Goal: Use online tool/utility: Utilize a website feature to perform a specific function

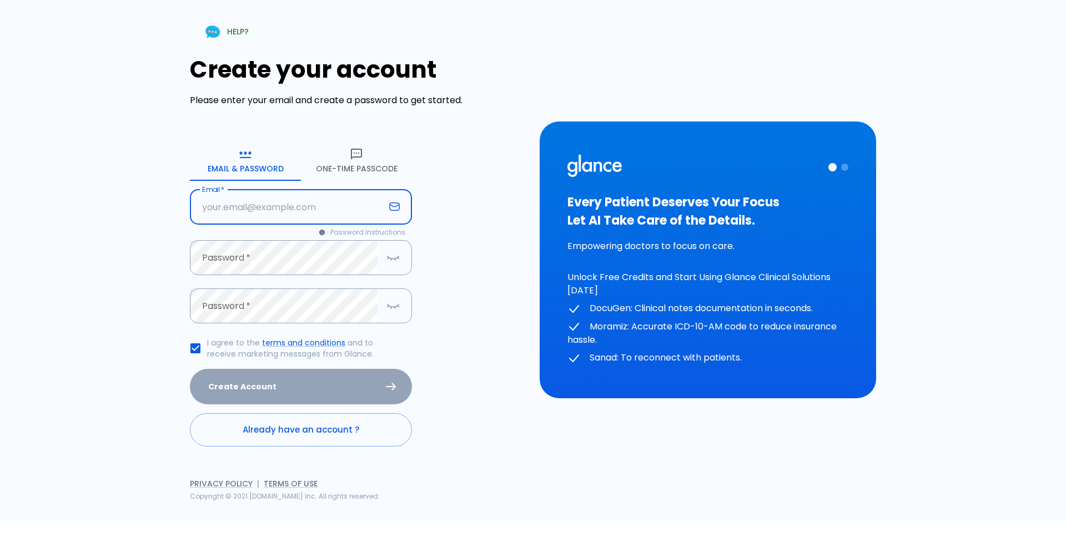
click at [308, 207] on input "text" at bounding box center [287, 207] width 195 height 35
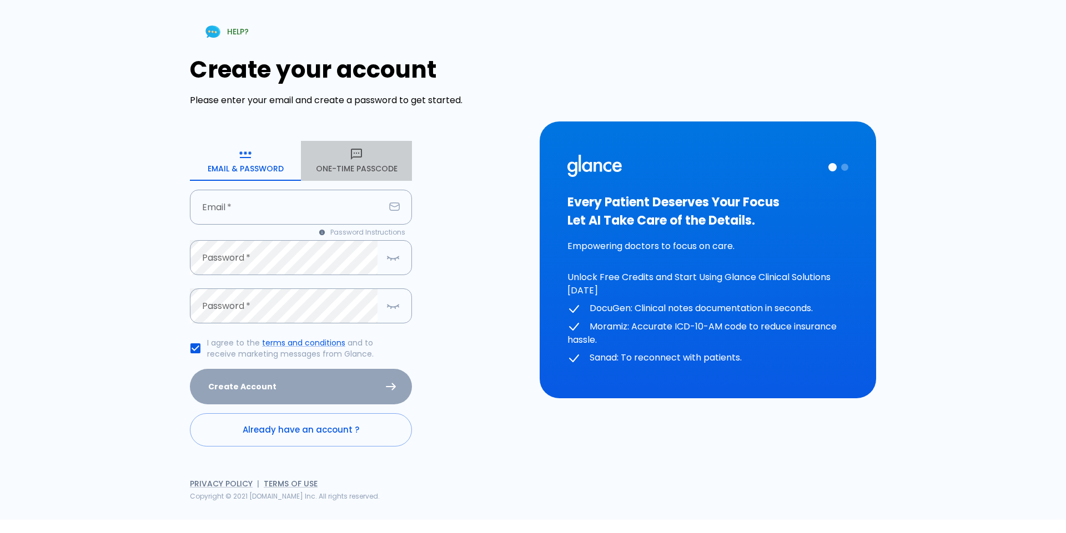
click at [375, 167] on button "One-Time Passcode" at bounding box center [356, 161] width 111 height 40
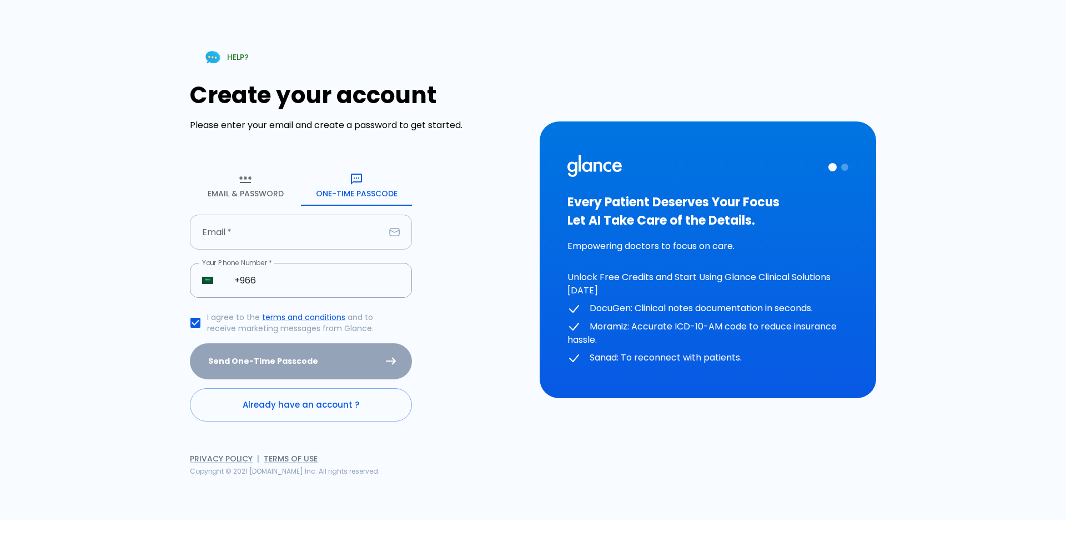
click at [288, 236] on input "text" at bounding box center [287, 232] width 195 height 35
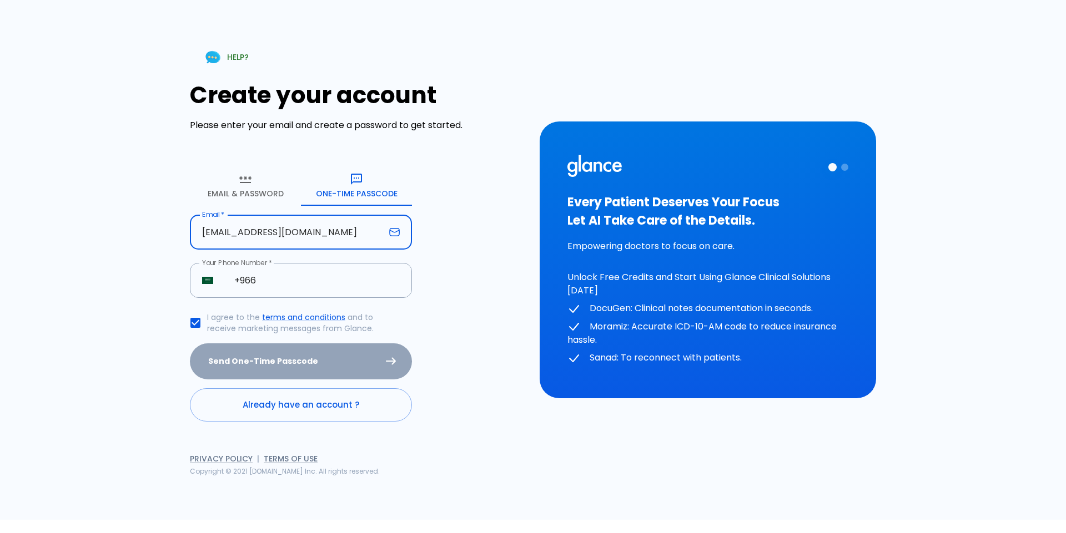
type input "[EMAIL_ADDRESS][DOMAIN_NAME]"
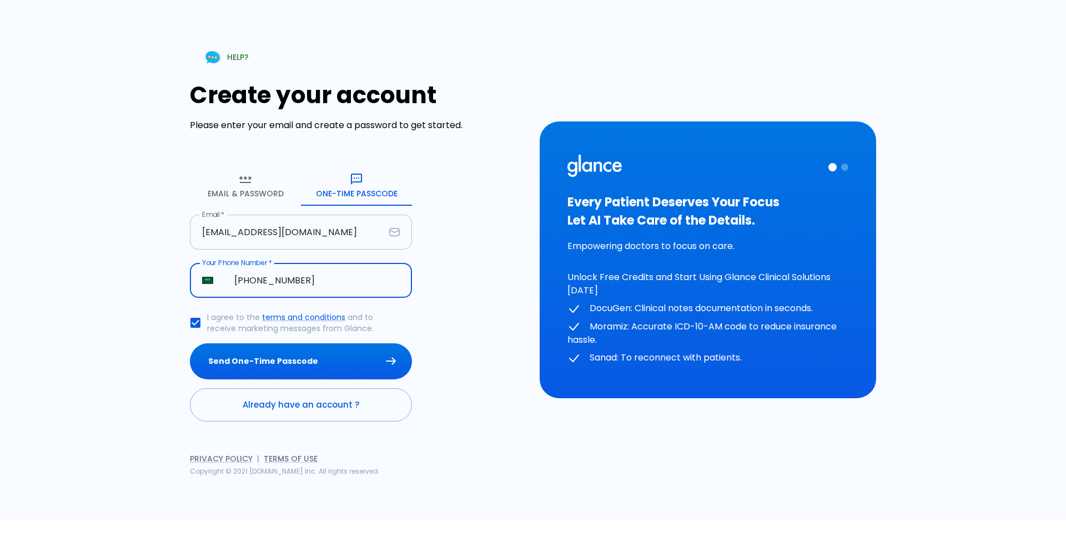
type input "[PHONE_NUMBER]"
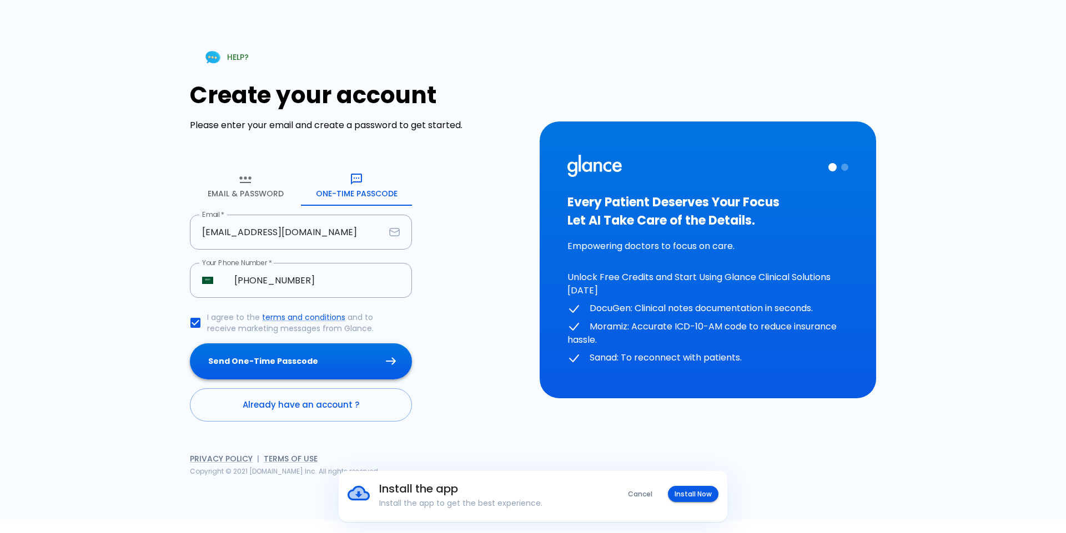
click at [368, 360] on button "Send One-Time Passcode" at bounding box center [301, 362] width 222 height 36
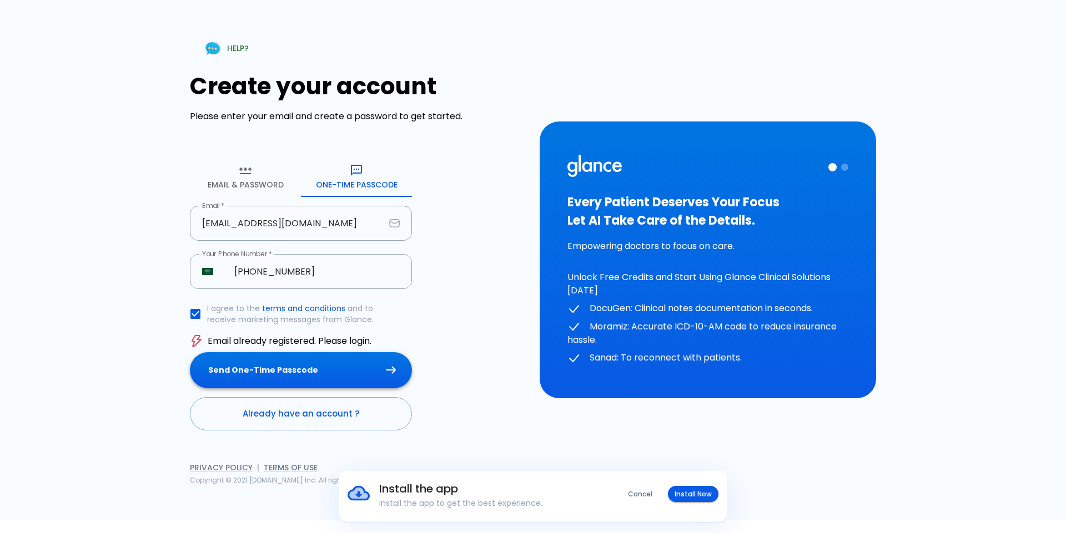
click at [375, 371] on button "Send One-Time Passcode" at bounding box center [301, 370] width 222 height 36
click at [248, 186] on button "Email & Password" at bounding box center [245, 177] width 111 height 40
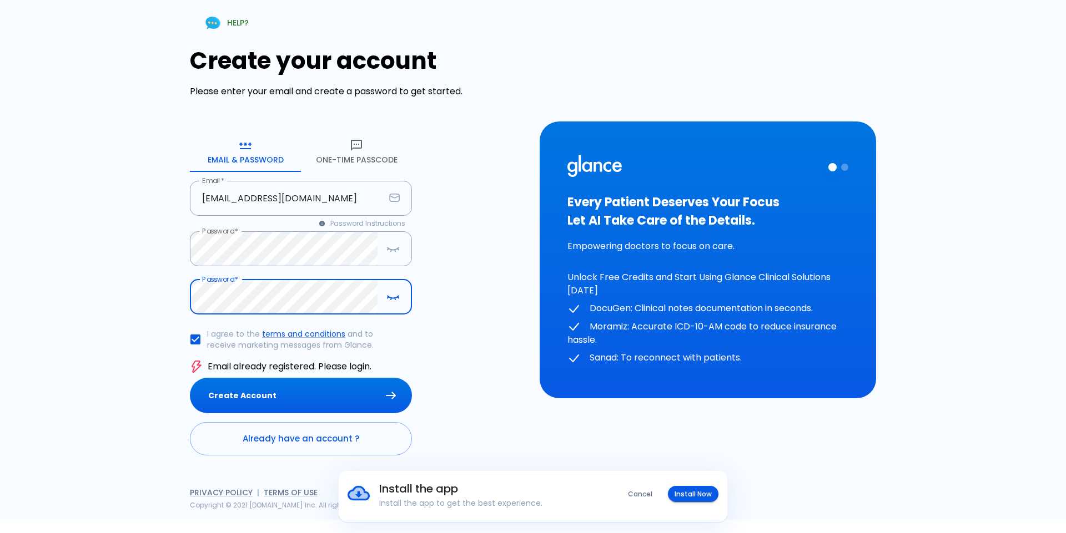
click at [190, 378] on button "Create Account" at bounding box center [301, 396] width 222 height 36
click at [283, 455] on link "Already have an account ?" at bounding box center [301, 438] width 222 height 33
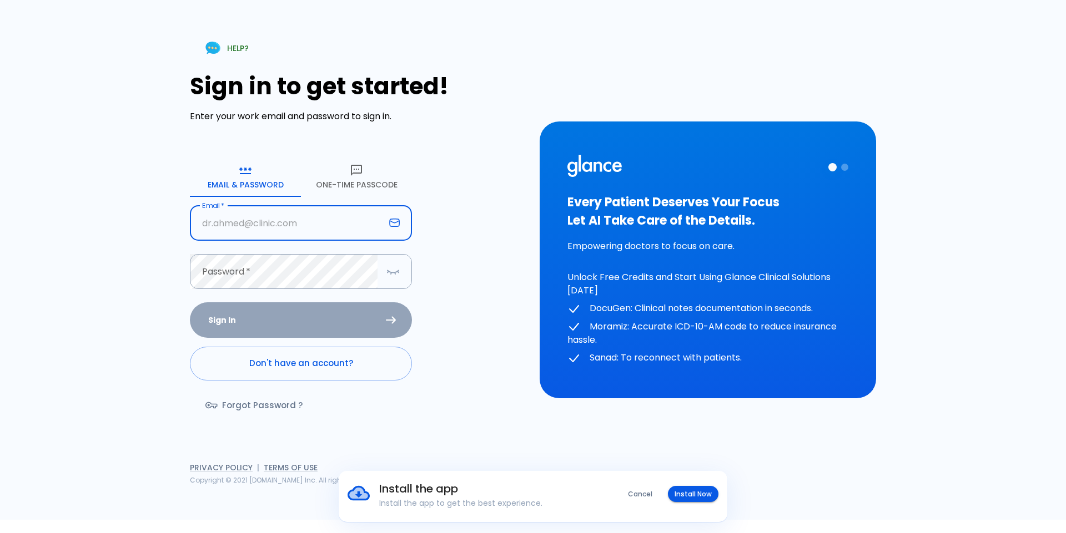
click at [282, 224] on input "text" at bounding box center [287, 223] width 195 height 35
click at [341, 184] on button "One-Time Passcode" at bounding box center [356, 177] width 111 height 40
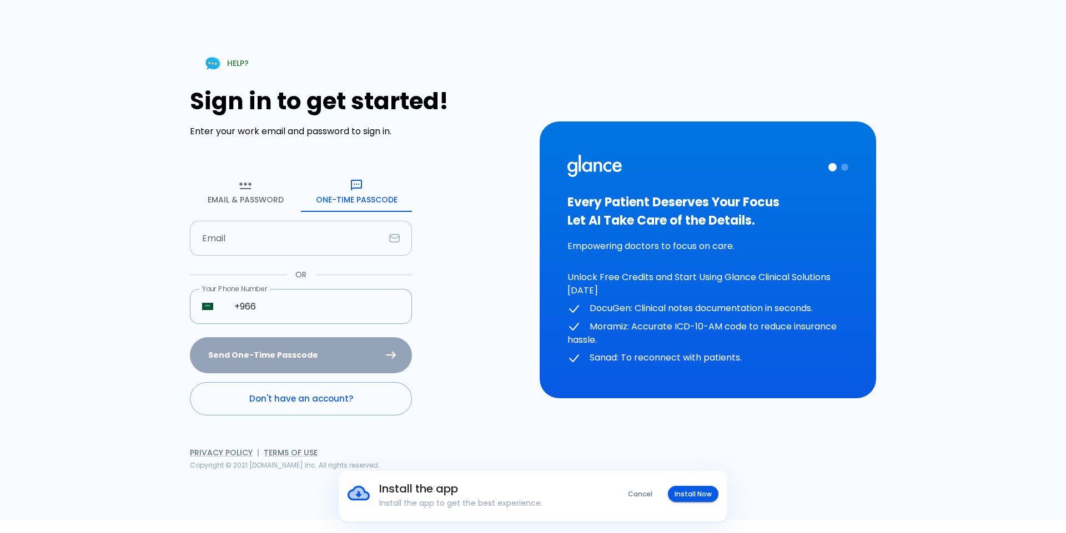
click at [270, 244] on input "text" at bounding box center [287, 238] width 195 height 35
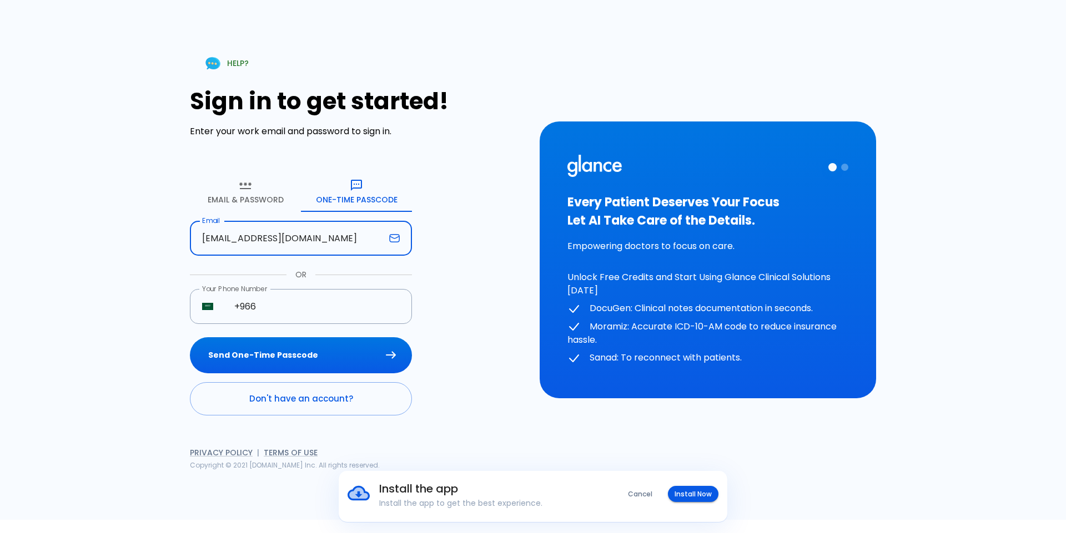
type input "[EMAIL_ADDRESS][DOMAIN_NAME]"
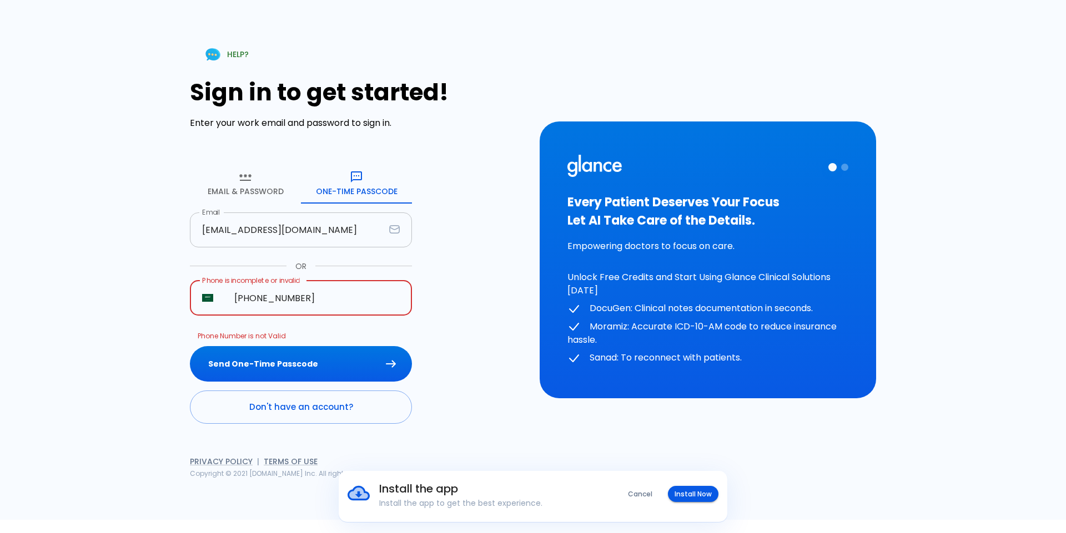
type input "[PHONE_NUMBER]"
click at [190, 346] on button "Send One-Time Passcode" at bounding box center [301, 364] width 222 height 36
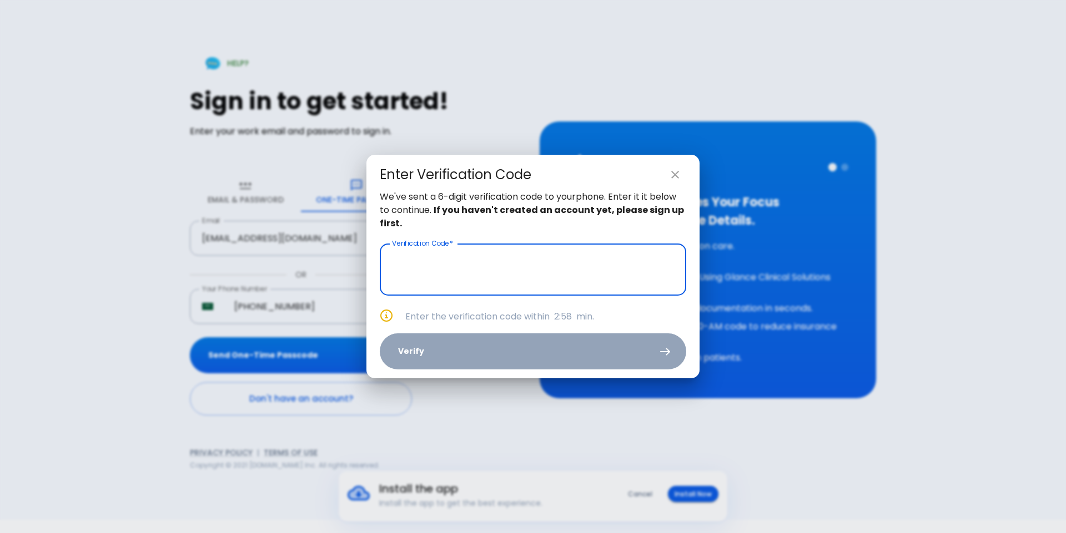
click at [487, 279] on input "text" at bounding box center [533, 270] width 306 height 52
type input "3 6 8 8 4 1"
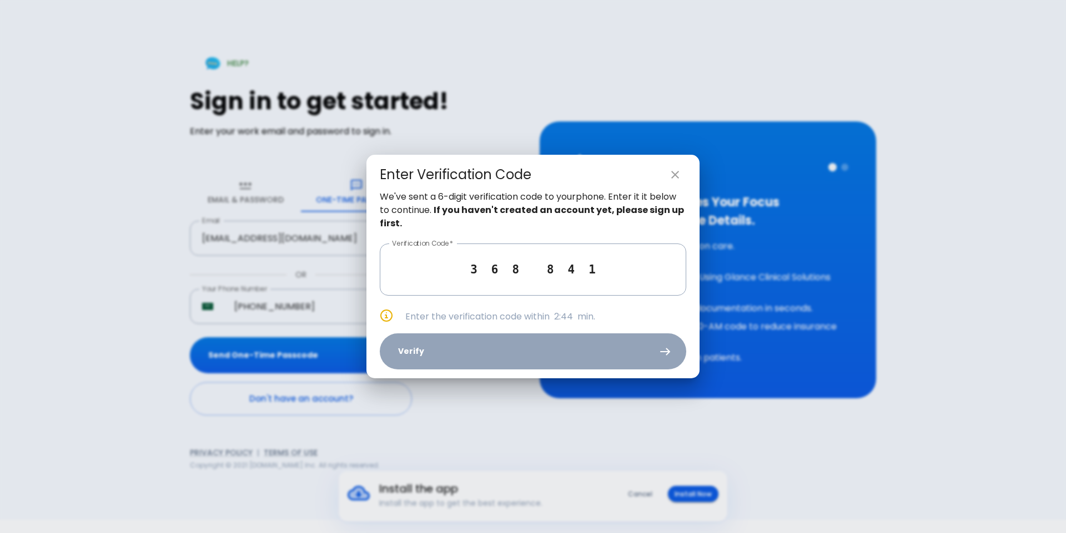
click at [573, 345] on div "We've sent a 6-digit verification code to your phone . Enter it it below to con…" at bounding box center [532, 284] width 333 height 188
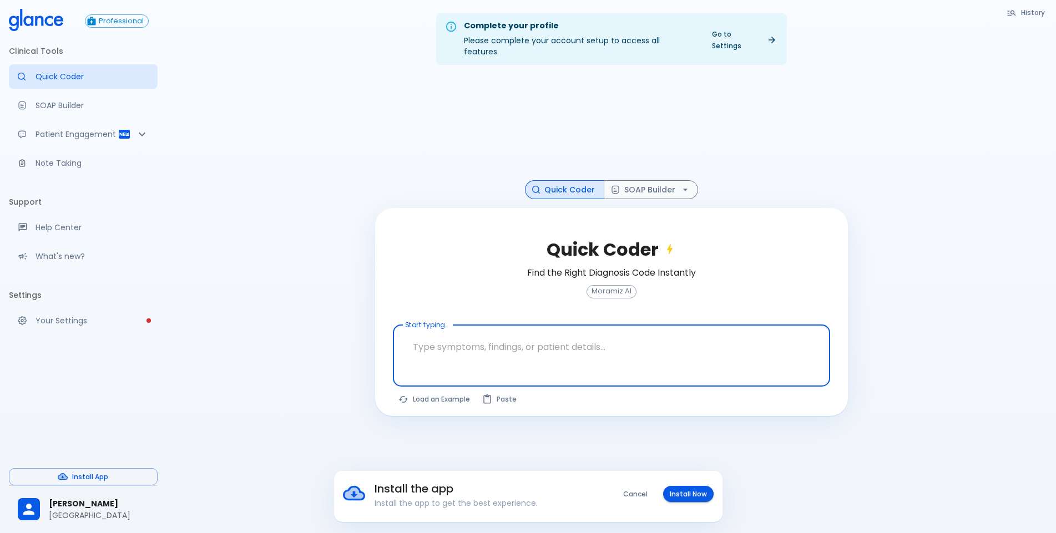
click at [530, 342] on textarea at bounding box center [612, 347] width 422 height 35
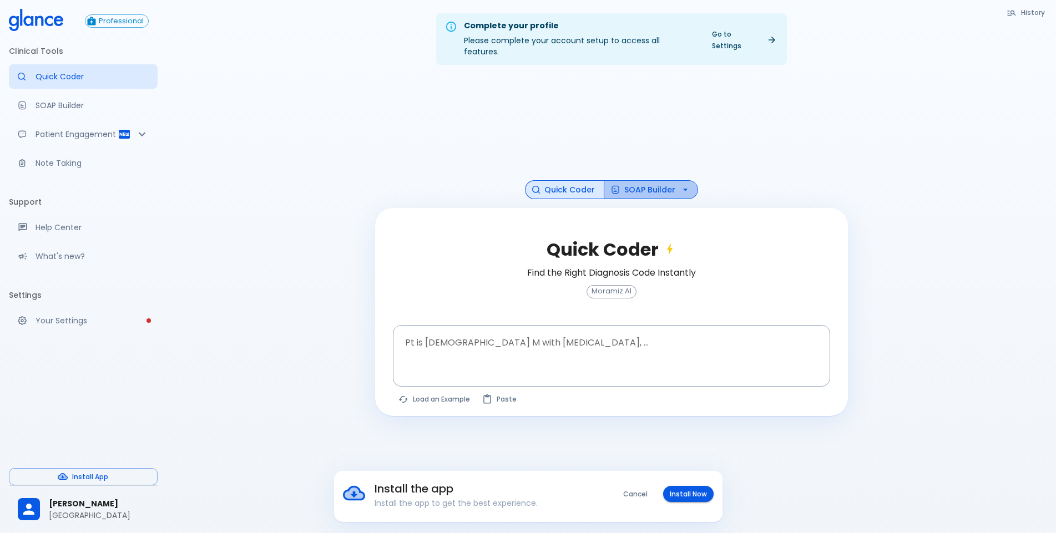
click at [676, 182] on button "SOAP Builder" at bounding box center [651, 189] width 94 height 19
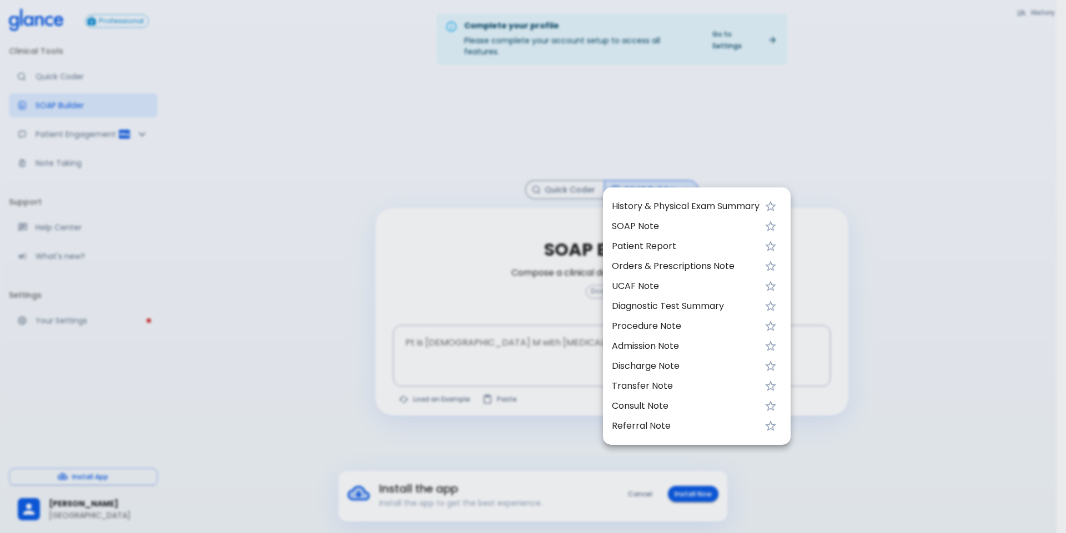
click at [669, 339] on li "Admission Note" at bounding box center [697, 346] width 188 height 20
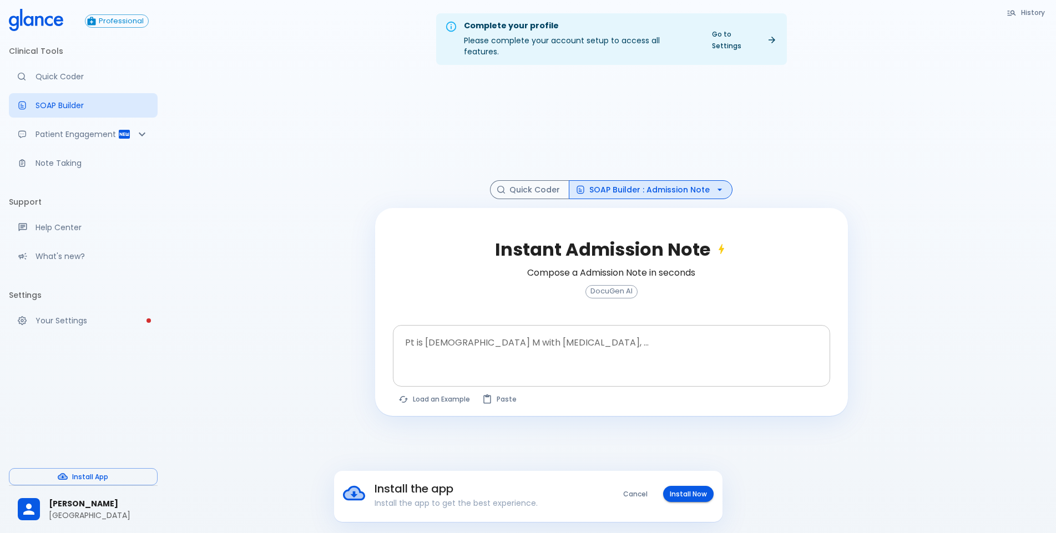
click at [574, 330] on textarea at bounding box center [612, 347] width 422 height 35
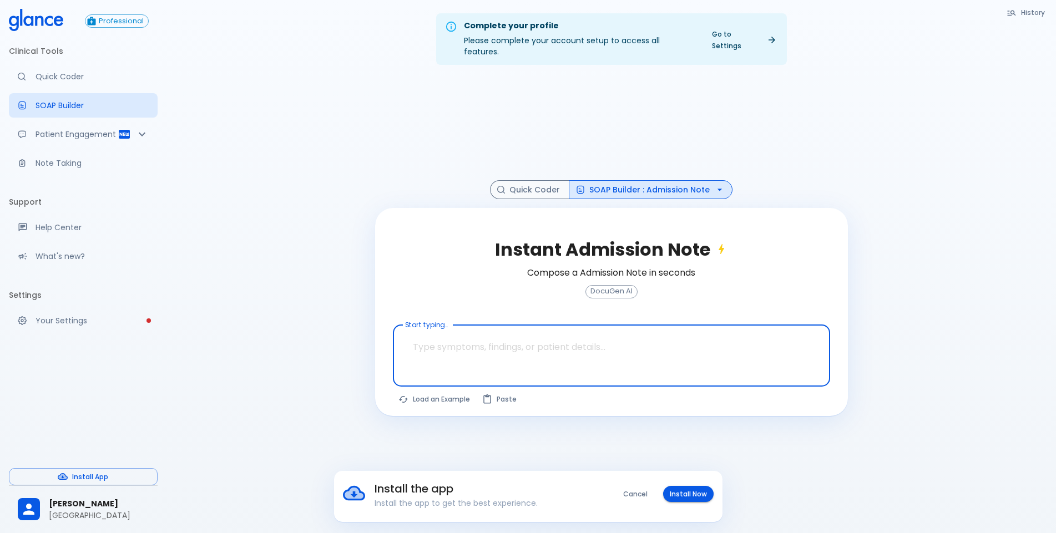
paste textarea "This is a [DEMOGRAPHIC_DATA] [DEMOGRAPHIC_DATA] k/c of : -CKD -HTN -CAD ,S/P PC…"
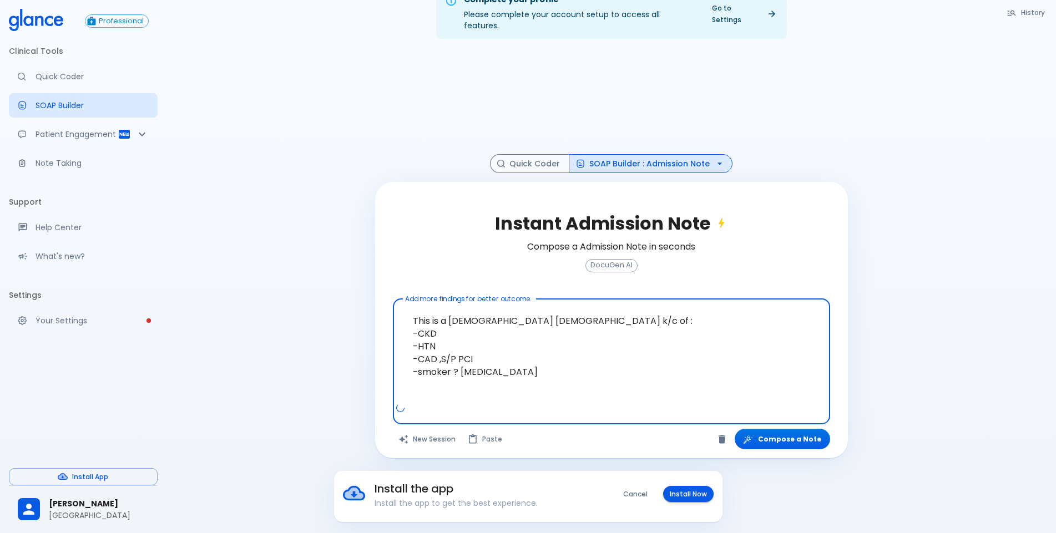
scroll to position [27, 0]
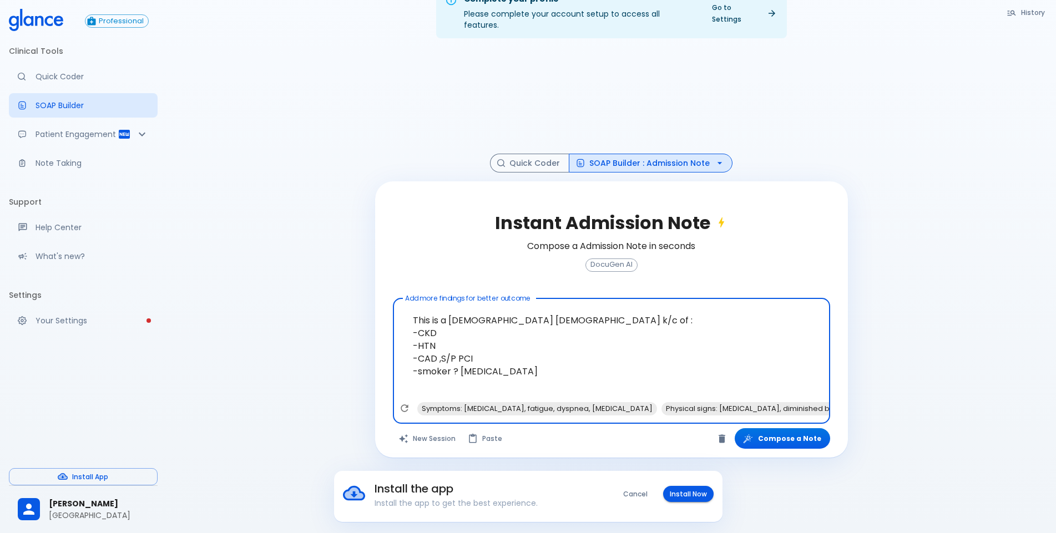
paste textarea "Home medications: [MEDICAL_DATA] 75MG PO ONCE [MEDICAL_DATA] 5 mg PO OD [MEDICA…"
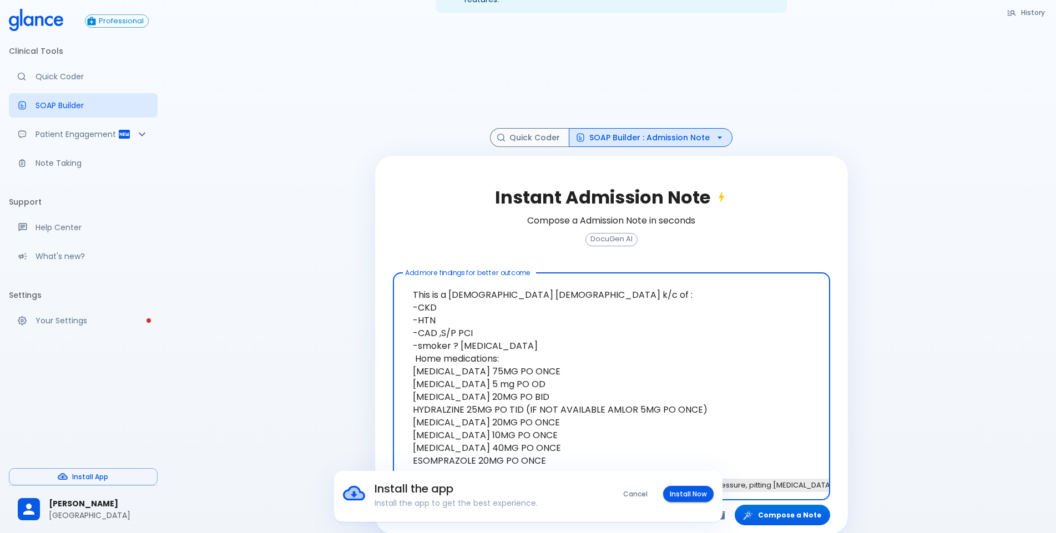
scroll to position [55, 0]
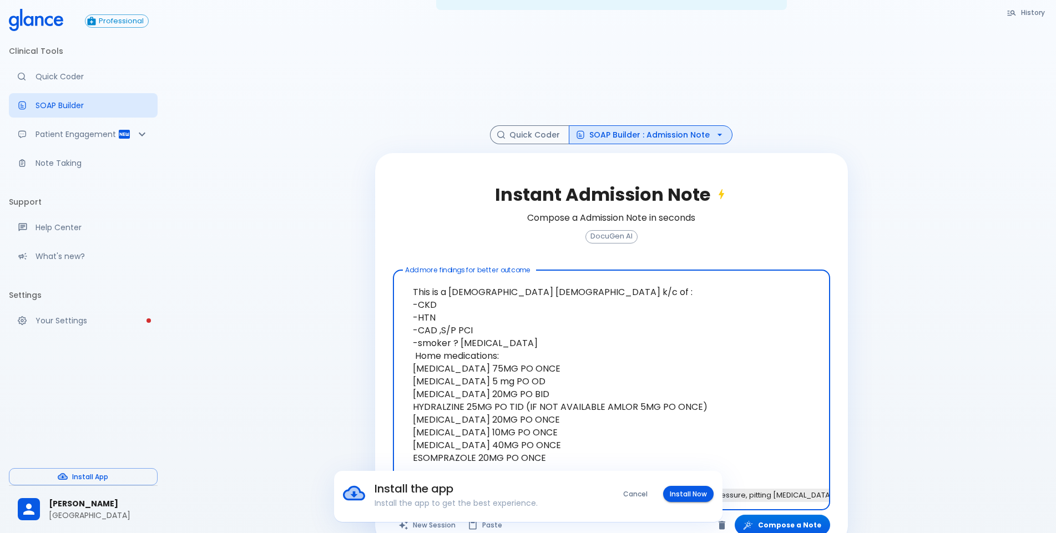
paste textarea "O/E PATIENT CONSCIOUS, ORIENTED, LYING FLAT IN BED ASYMPTOMATIC CARDIAC WISE BP…"
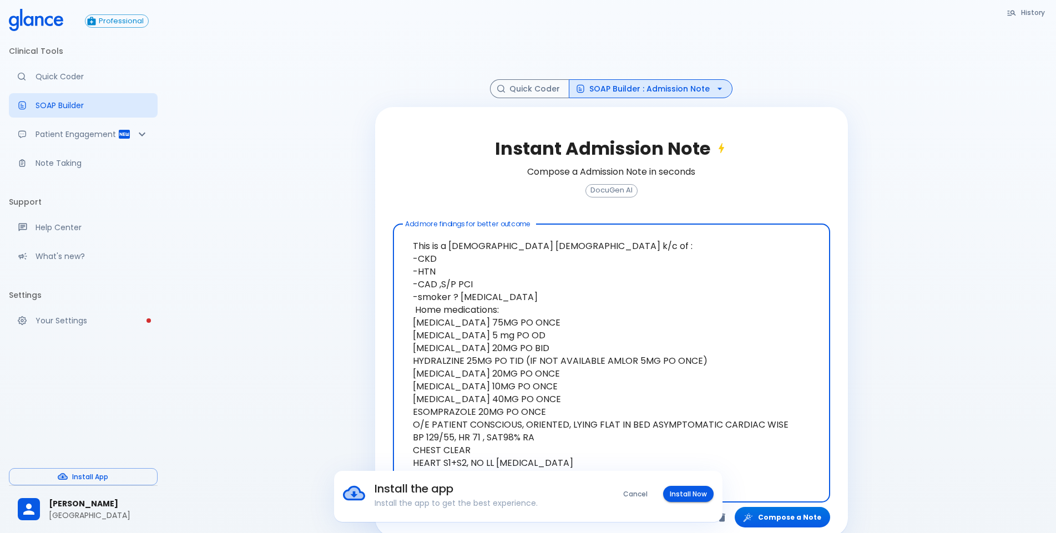
scroll to position [106, 0]
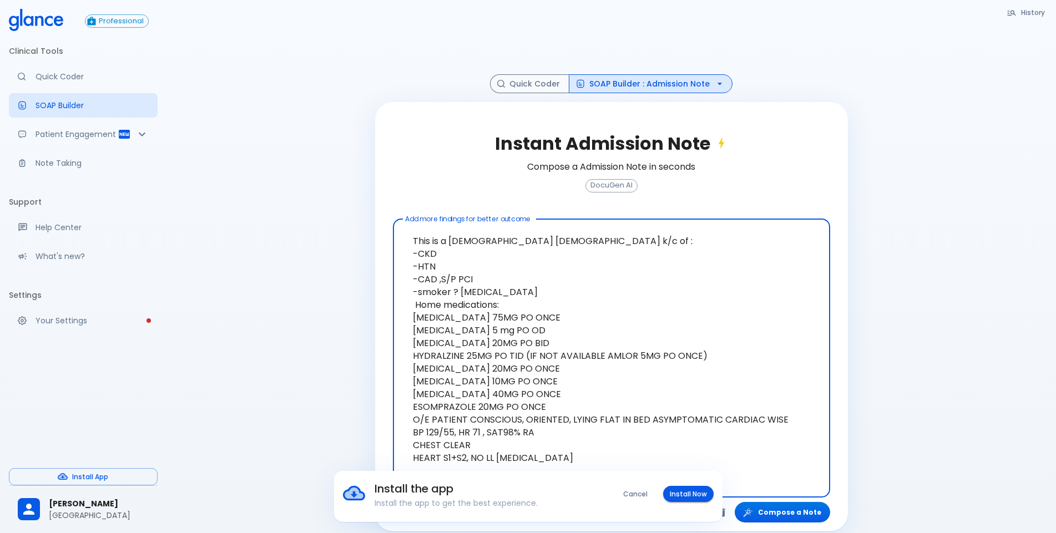
click at [585, 408] on textarea "This is a [DEMOGRAPHIC_DATA] [DEMOGRAPHIC_DATA] k/c of : -CKD -HTN -CAD ,S/P PC…" at bounding box center [612, 350] width 422 height 252
click at [630, 410] on textarea "This is a [DEMOGRAPHIC_DATA] [DEMOGRAPHIC_DATA] k/c of : -CKD -HTN -CAD ,S/P PC…" at bounding box center [612, 350] width 422 height 252
drag, startPoint x: 780, startPoint y: 406, endPoint x: 702, endPoint y: 409, distance: 78.3
click at [702, 409] on textarea "This is a [DEMOGRAPHIC_DATA] [DEMOGRAPHIC_DATA] k/c of : -CKD -HTN -CAD ,S/P PC…" at bounding box center [612, 350] width 422 height 252
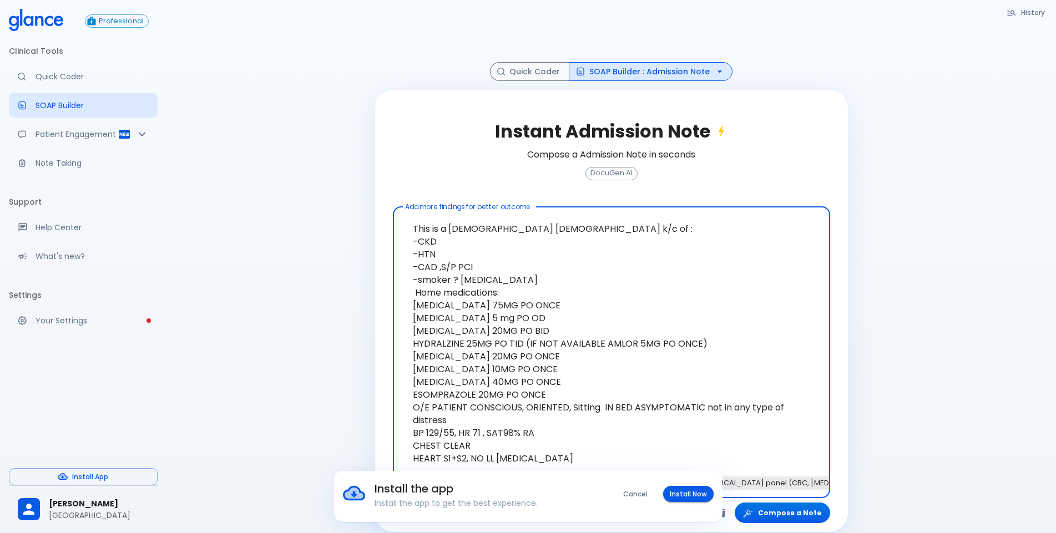
scroll to position [119, 0]
click at [576, 265] on textarea "This is a [DEMOGRAPHIC_DATA] [DEMOGRAPHIC_DATA] k/c of : -CKD -HTN -CAD ,S/P PC…" at bounding box center [612, 343] width 422 height 265
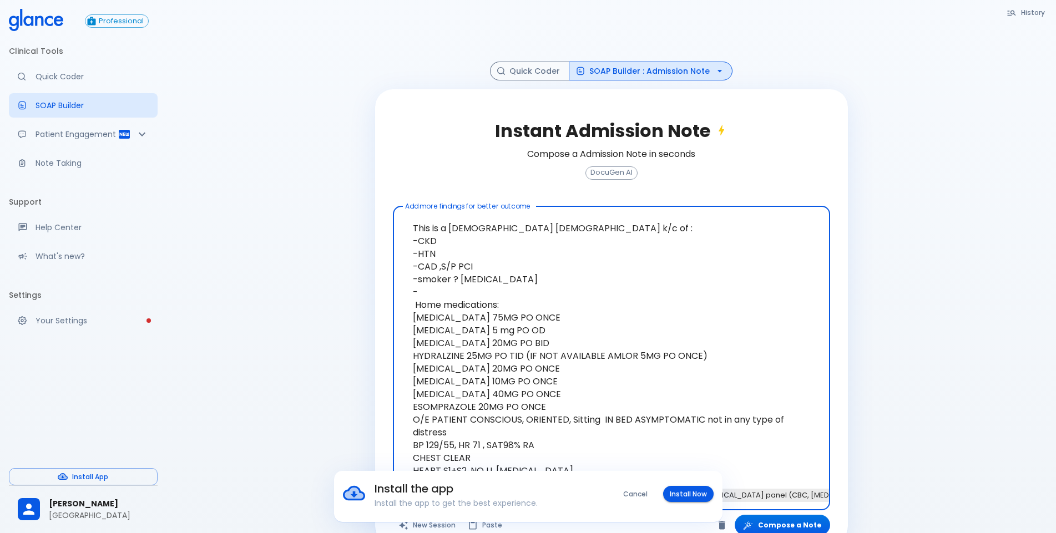
paste textarea "CKD stage 3b."
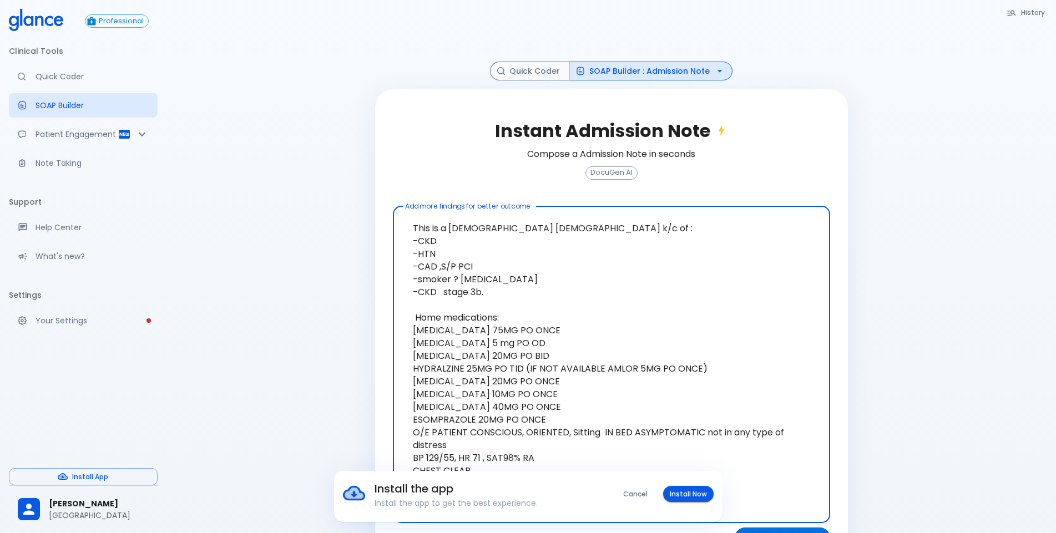
click at [572, 405] on textarea "This is a [DEMOGRAPHIC_DATA] [DEMOGRAPHIC_DATA] k/c of : -CKD -HTN -CAD ,S/P PC…" at bounding box center [612, 356] width 422 height 290
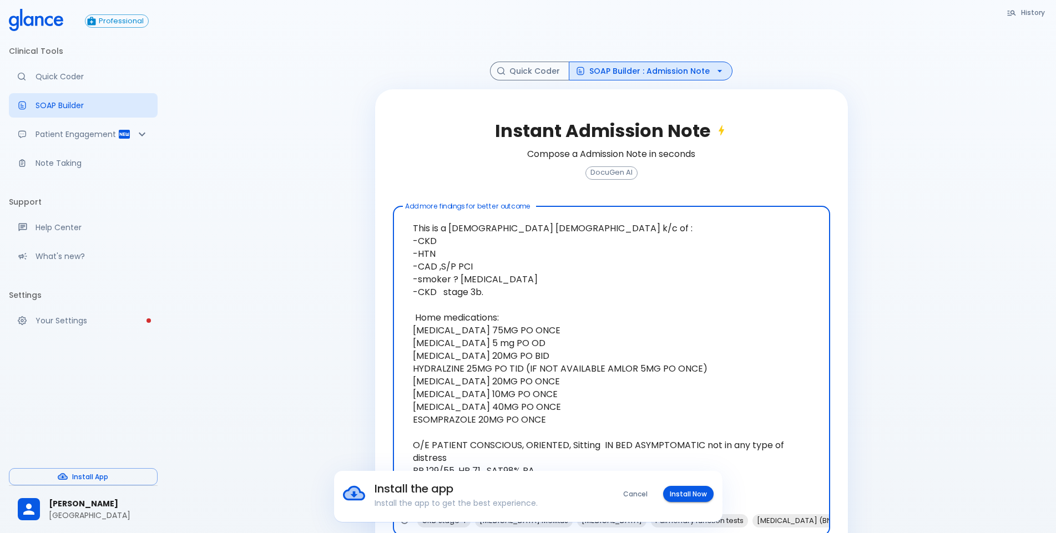
click at [551, 411] on textarea "This is a [DEMOGRAPHIC_DATA] [DEMOGRAPHIC_DATA] k/c of : -CKD -HTN -CAD ,S/P PC…" at bounding box center [612, 362] width 422 height 303
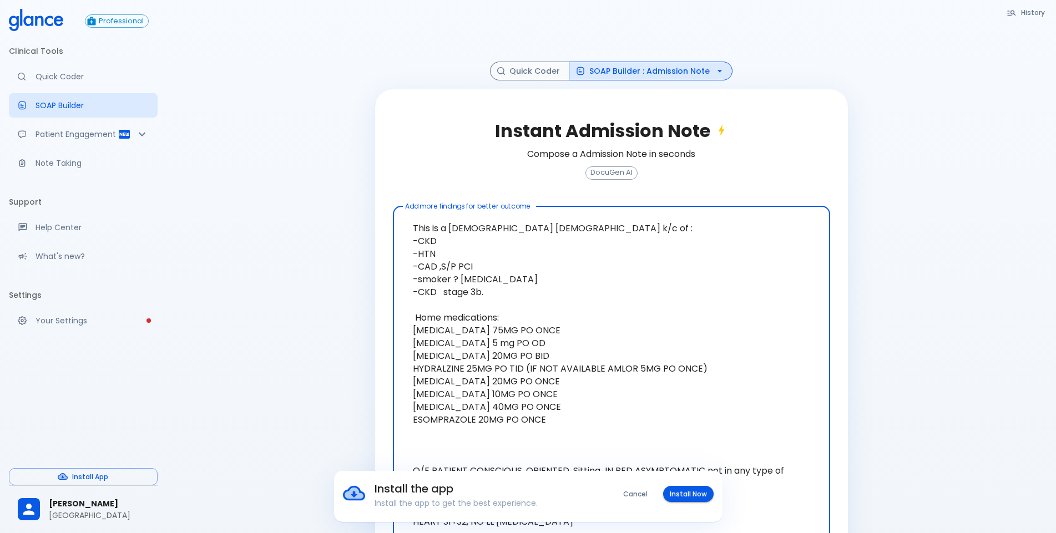
paste textarea "[MEDICAL_DATA] 5 mg od [MEDICAL_DATA] 75 mg [MEDICAL_DATA] 10 mg iron tab [MEDI…"
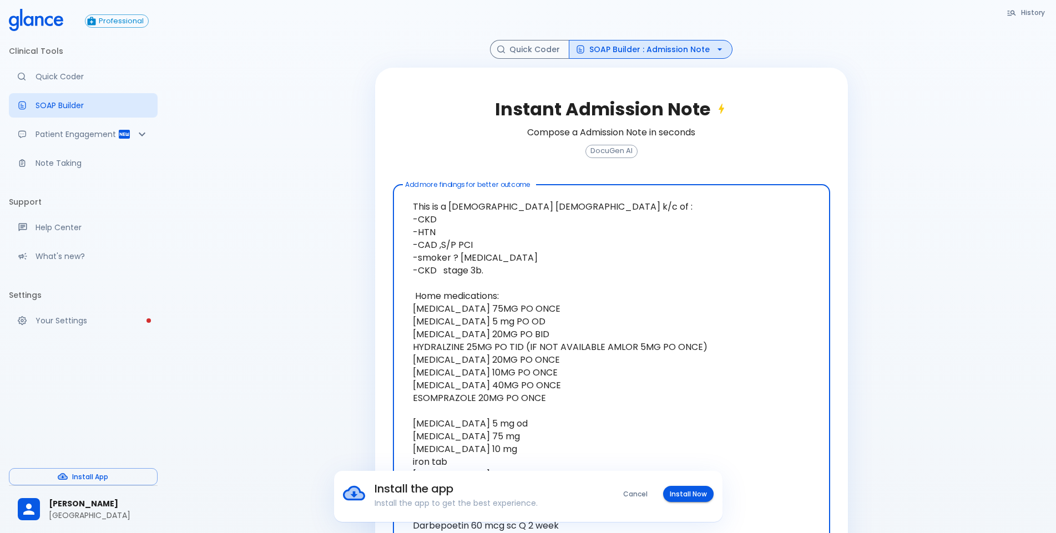
drag, startPoint x: 707, startPoint y: 338, endPoint x: 409, endPoint y: 335, distance: 298.7
click at [409, 335] on textarea "This is a [DEMOGRAPHIC_DATA] [DEMOGRAPHIC_DATA] k/c of : -CKD -HTN -CAD ,S/P PC…" at bounding box center [612, 411] width 422 height 444
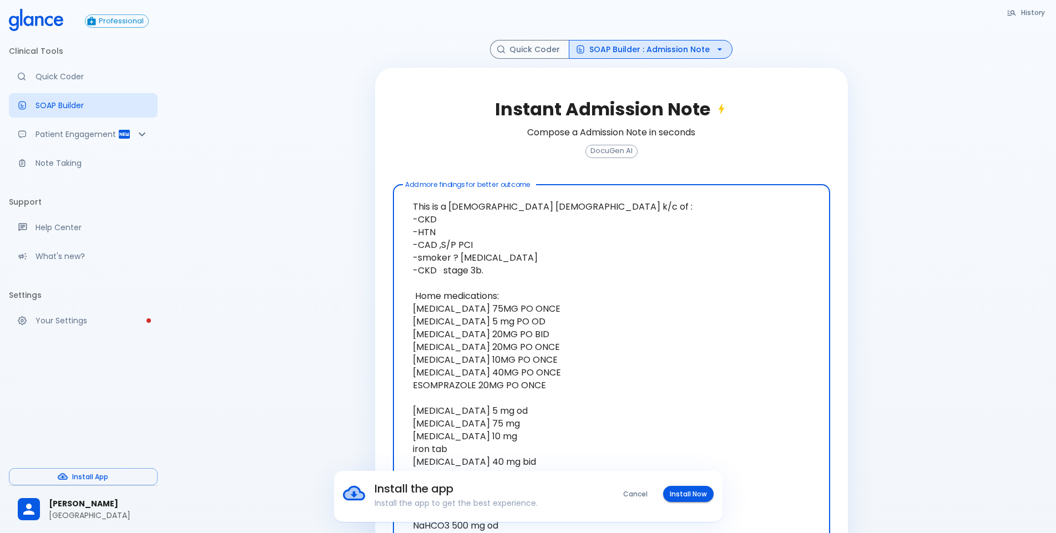
drag, startPoint x: 502, startPoint y: 401, endPoint x: 415, endPoint y: 401, distance: 87.1
click at [415, 401] on textarea "This is a [DEMOGRAPHIC_DATA] [DEMOGRAPHIC_DATA] k/c of : -CKD -HTN -CAD ,S/P PC…" at bounding box center [612, 404] width 422 height 431
drag, startPoint x: 470, startPoint y: 397, endPoint x: 413, endPoint y: 397, distance: 56.6
click at [413, 397] on textarea "This is a [DEMOGRAPHIC_DATA] [DEMOGRAPHIC_DATA] k/c of : -CKD -HTN -CAD ,S/P PC…" at bounding box center [612, 398] width 422 height 418
drag, startPoint x: 501, startPoint y: 399, endPoint x: 404, endPoint y: 406, distance: 98.0
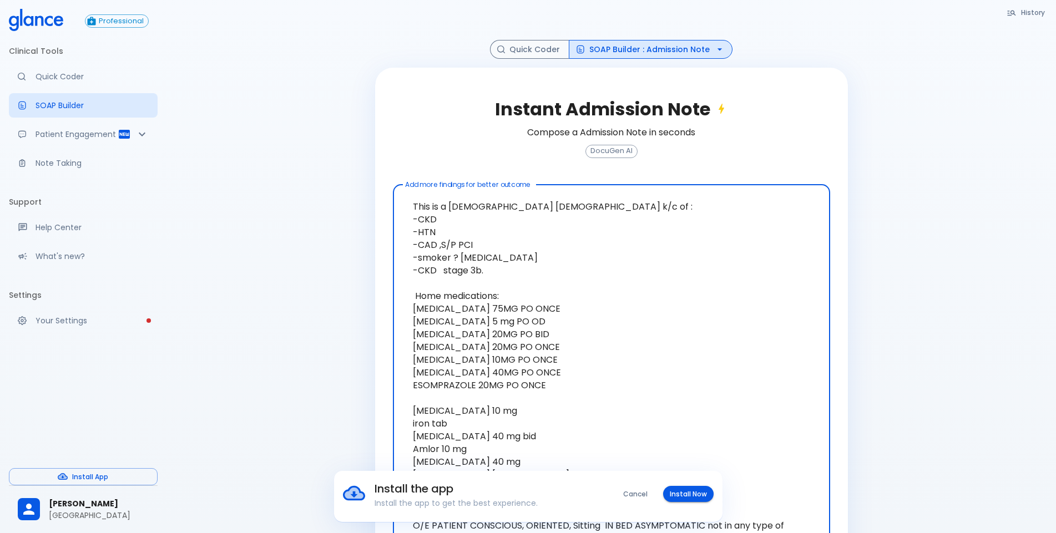
click at [404, 406] on textarea "This is a [DEMOGRAPHIC_DATA] [DEMOGRAPHIC_DATA] k/c of : -CKD -HTN -CAD ,S/P PC…" at bounding box center [612, 391] width 422 height 405
drag, startPoint x: 450, startPoint y: 385, endPoint x: 397, endPoint y: 389, distance: 52.3
click at [397, 389] on div "This is a [DEMOGRAPHIC_DATA] [DEMOGRAPHIC_DATA] k/c of : -CKD -HTN -CAD ,S/P PC…" at bounding box center [611, 388] width 437 height 407
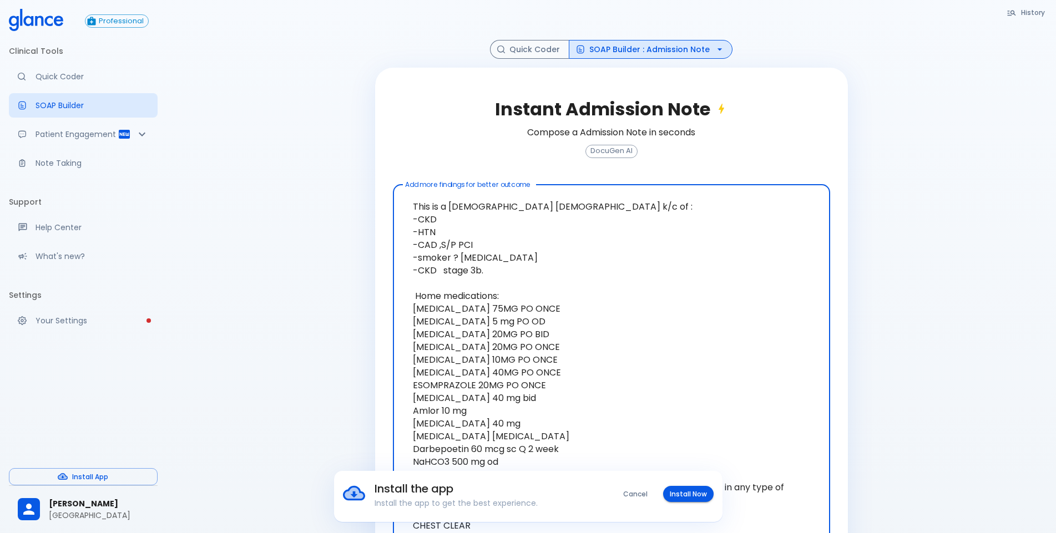
drag, startPoint x: 485, startPoint y: 384, endPoint x: 406, endPoint y: 389, distance: 79.5
click at [406, 389] on textarea "This is a [DEMOGRAPHIC_DATA] [DEMOGRAPHIC_DATA] k/c of : -CKD -HTN -CAD ,S/P PC…" at bounding box center [612, 372] width 422 height 367
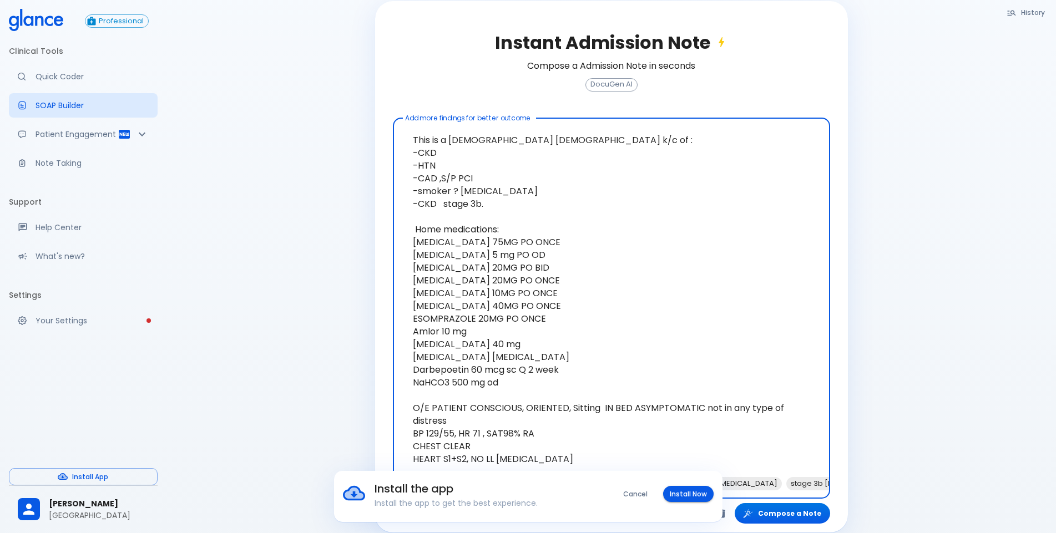
scroll to position [208, 0]
click at [552, 371] on textarea "This is a [DEMOGRAPHIC_DATA] [DEMOGRAPHIC_DATA] k/c of : -CKD -HTN -CAD ,S/P PC…" at bounding box center [612, 299] width 422 height 354
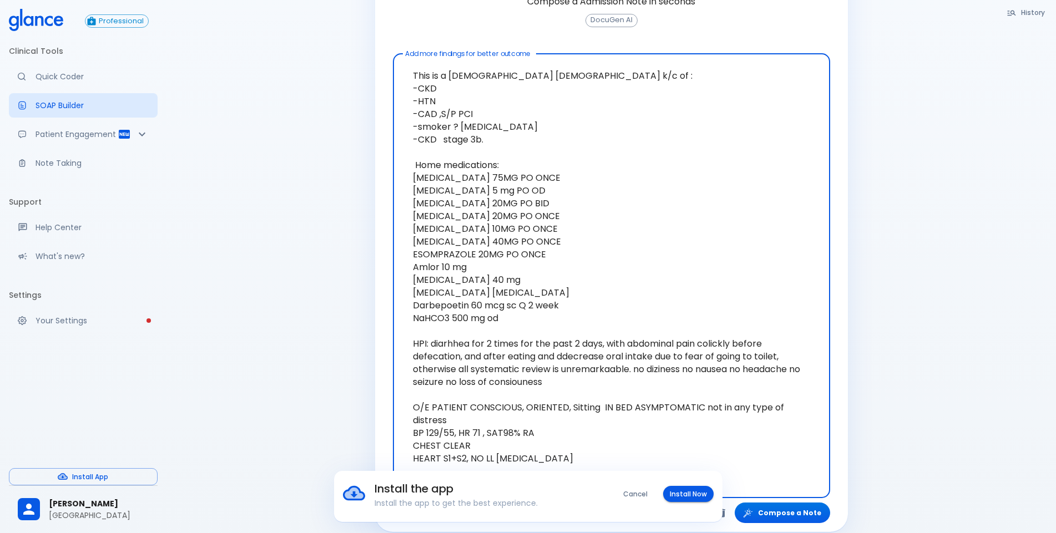
scroll to position [272, 0]
click at [543, 450] on textarea "This is a [DEMOGRAPHIC_DATA] [DEMOGRAPHIC_DATA] k/c of : -CKD -HTN -CAD ,S/P PC…" at bounding box center [612, 267] width 422 height 418
click at [439, 420] on textarea "This is a [DEMOGRAPHIC_DATA] [DEMOGRAPHIC_DATA] k/c of : -CKD -HTN -CAD ,S/P PC…" at bounding box center [612, 280] width 422 height 444
click at [473, 421] on textarea "This is a [DEMOGRAPHIC_DATA] [DEMOGRAPHIC_DATA] k/c of : -CKD -HTN -CAD ,S/P PC…" at bounding box center [612, 280] width 422 height 444
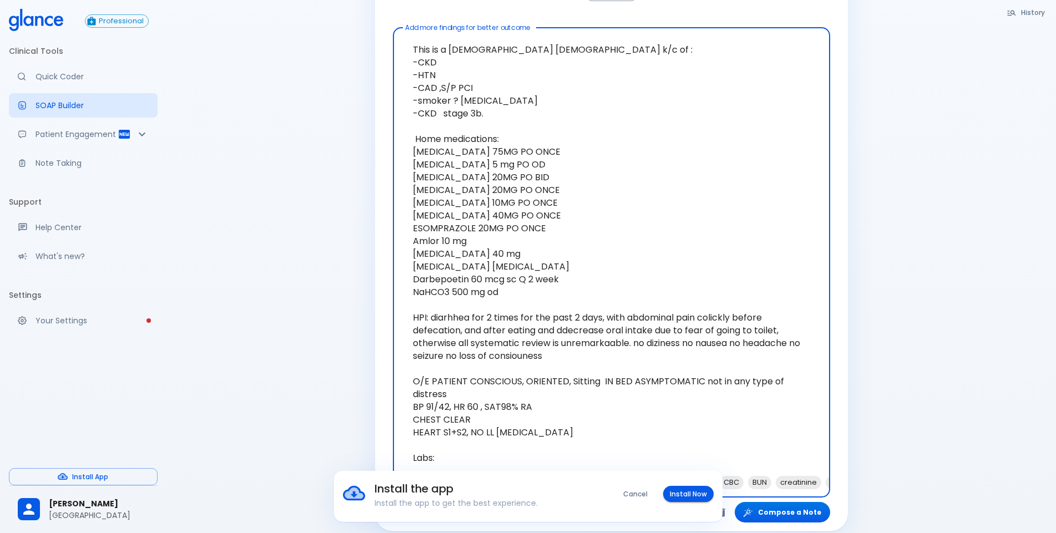
click at [551, 416] on textarea "This is a [DEMOGRAPHIC_DATA] [DEMOGRAPHIC_DATA] k/c of : -CKD -HTN -CAD ,S/P PC…" at bounding box center [612, 254] width 422 height 444
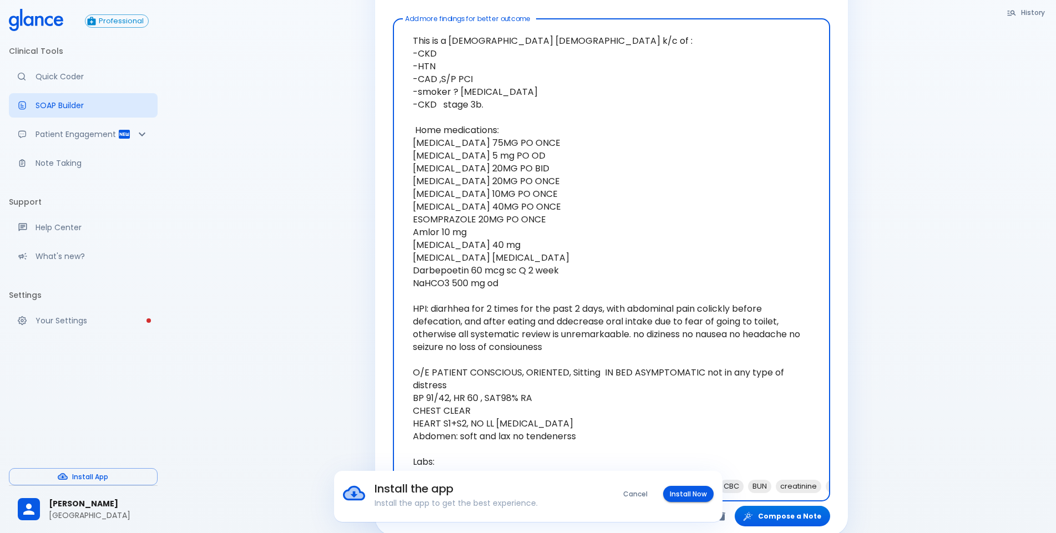
scroll to position [310, 0]
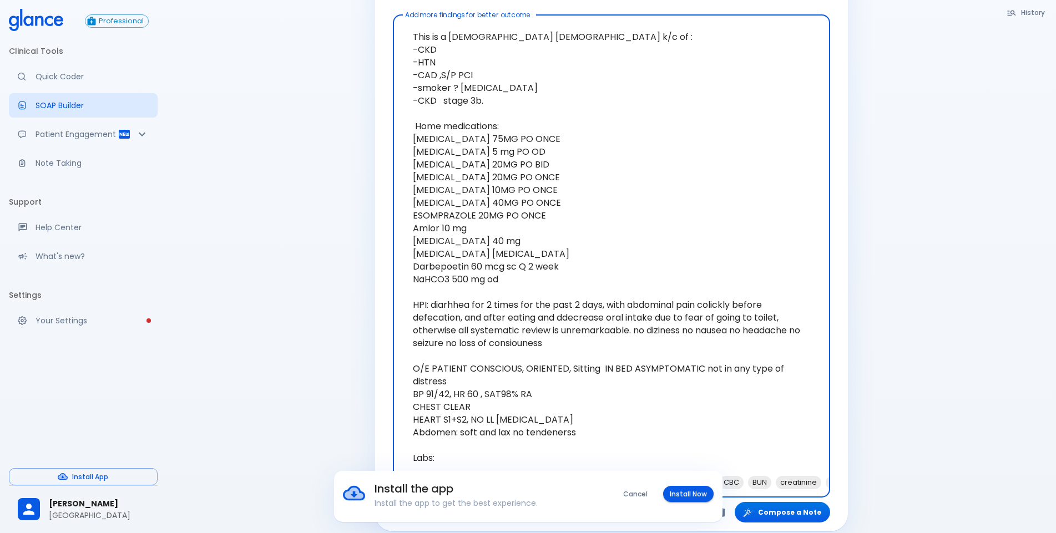
click at [446, 441] on textarea "This is a [DEMOGRAPHIC_DATA] [DEMOGRAPHIC_DATA] k/c of : -CKD -HTN -CAD ,S/P PC…" at bounding box center [612, 247] width 422 height 456
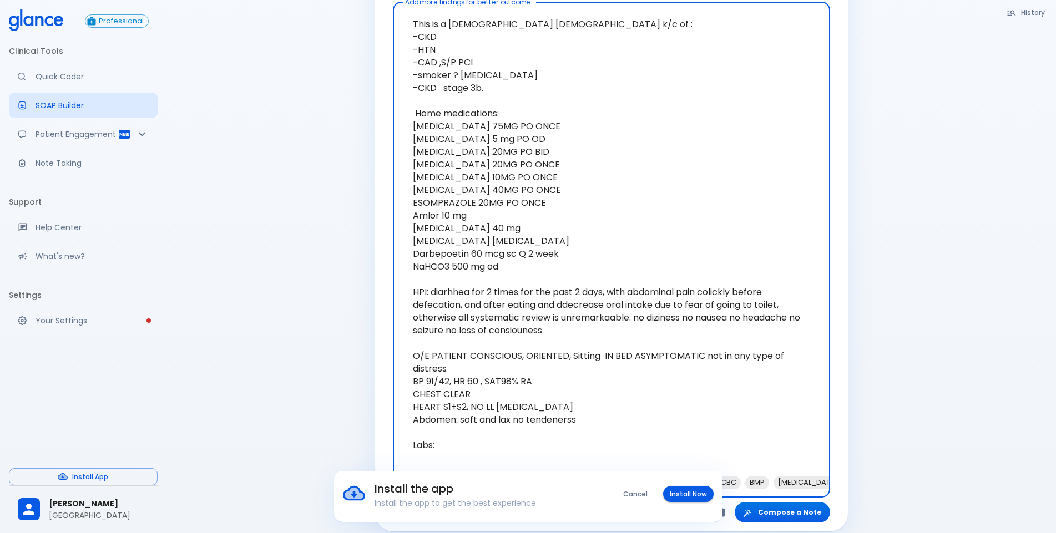
paste textarea "ECHO [DATE] The [MEDICAL_DATA] is normal in size. There are regional wall motio…"
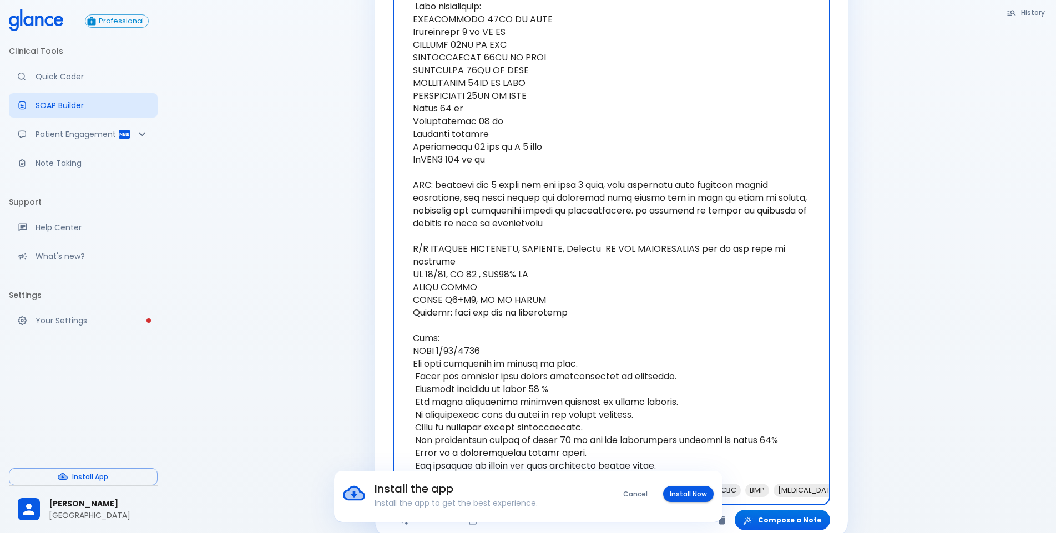
scroll to position [438, 0]
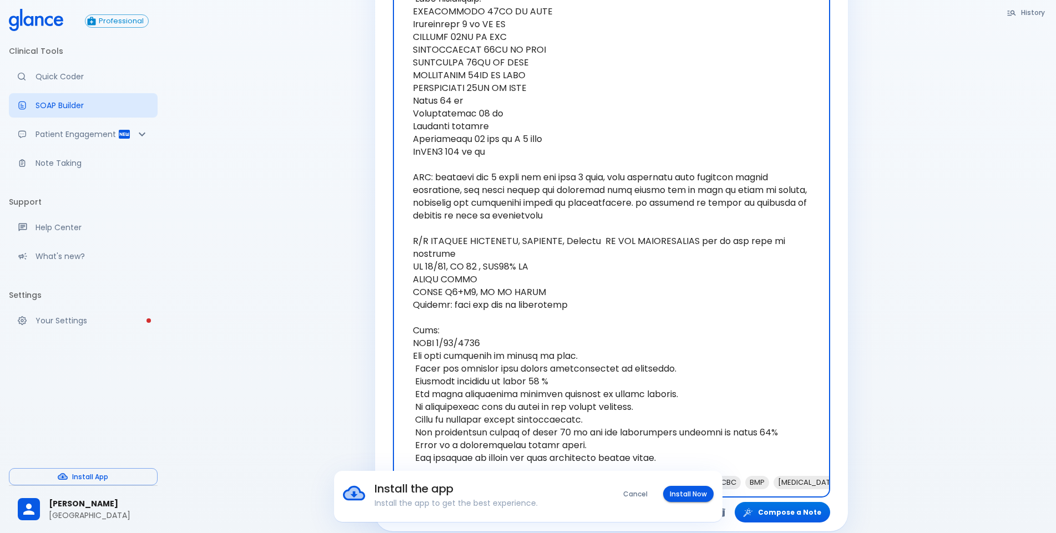
click at [449, 318] on textarea at bounding box center [612, 184] width 422 height 584
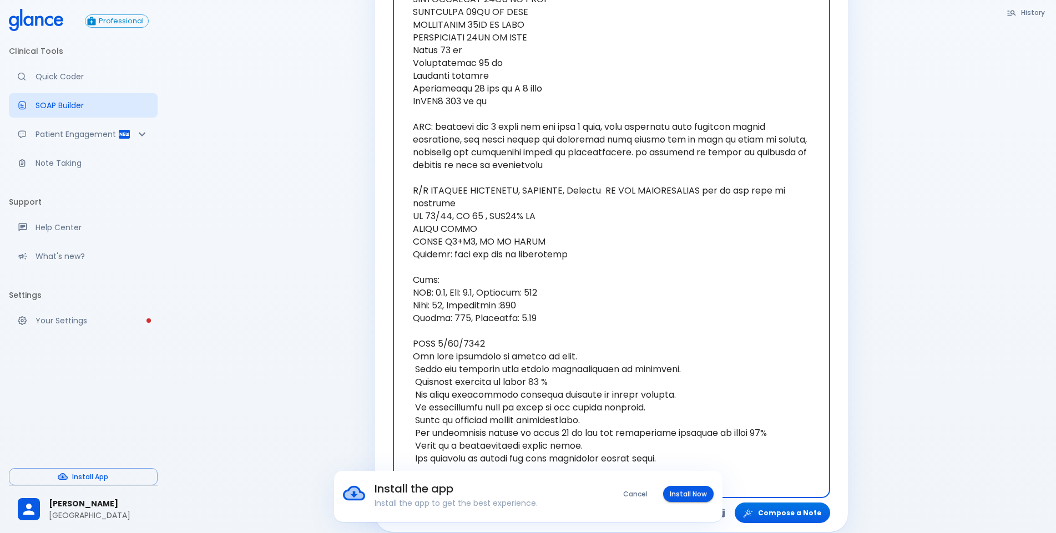
scroll to position [489, 0]
type textarea "This is a [DEMOGRAPHIC_DATA] [DEMOGRAPHIC_DATA] k/c of : -CKD -HTN -CAD ,S/P PC…"
click at [803, 502] on div "Install the app Install the app to get the best experience. Cancel Install Now" at bounding box center [528, 496] width 1056 height 51
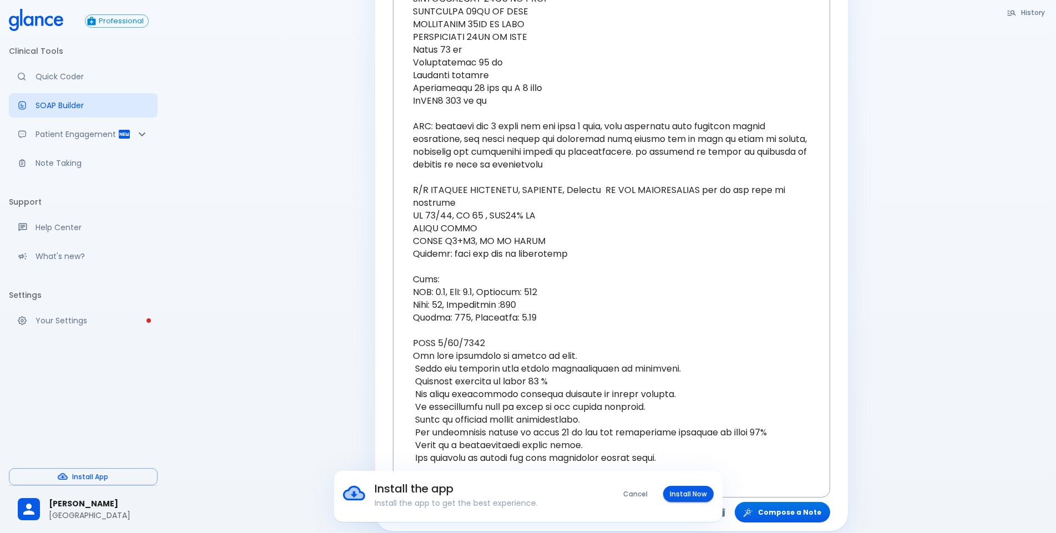
click at [641, 497] on button "Cancel" at bounding box center [636, 494] width 38 height 16
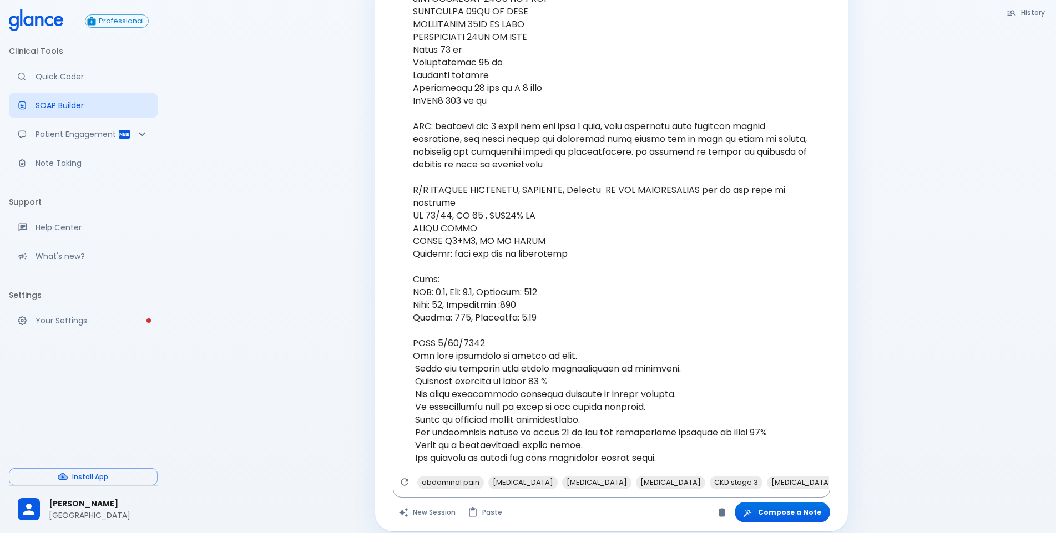
click at [799, 503] on button "Compose a Note" at bounding box center [782, 512] width 95 height 21
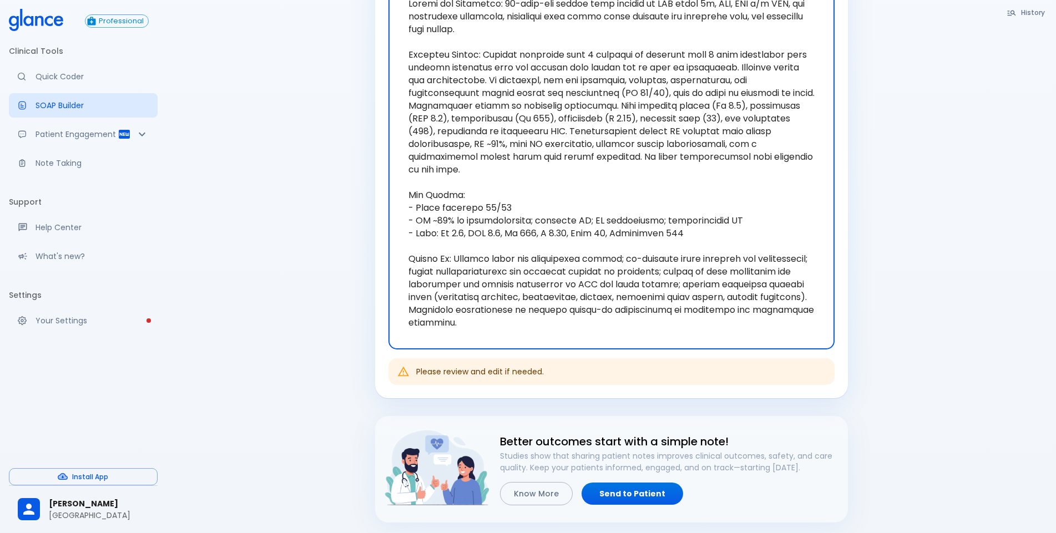
scroll to position [381, 0]
click at [536, 179] on textarea at bounding box center [611, 164] width 431 height 354
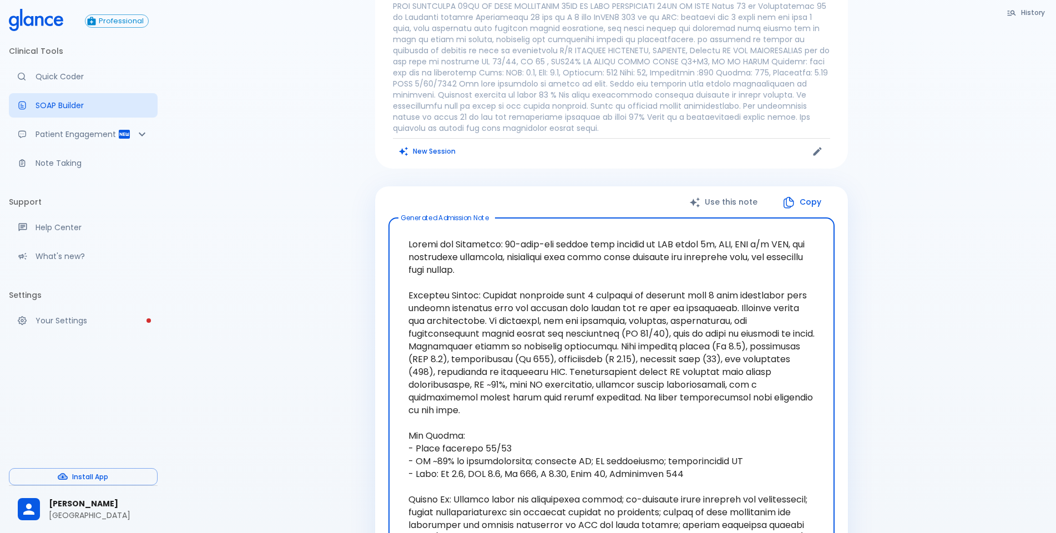
scroll to position [140, 0]
click at [552, 234] on textarea at bounding box center [611, 405] width 431 height 354
click at [550, 244] on textarea at bounding box center [611, 405] width 431 height 354
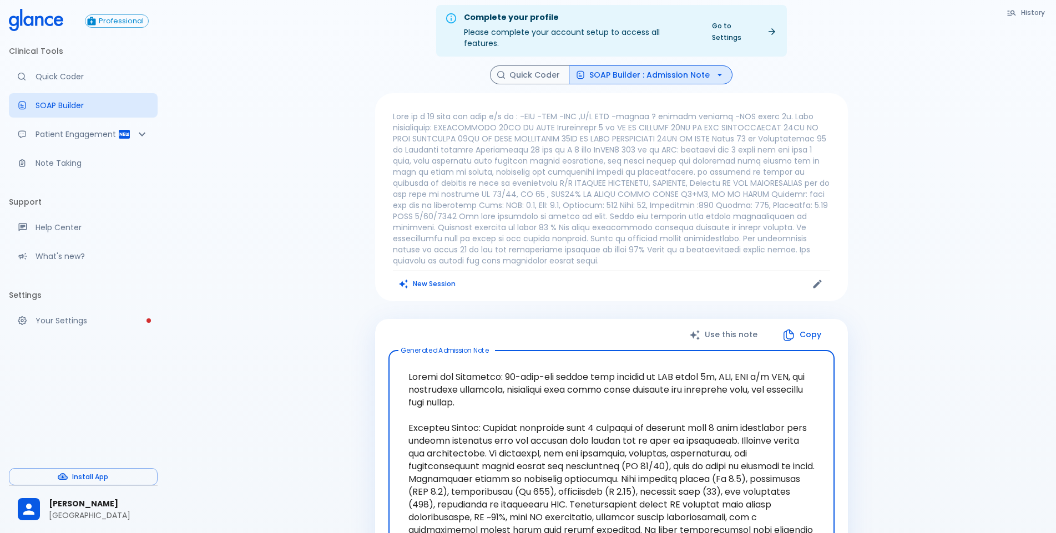
scroll to position [0, 0]
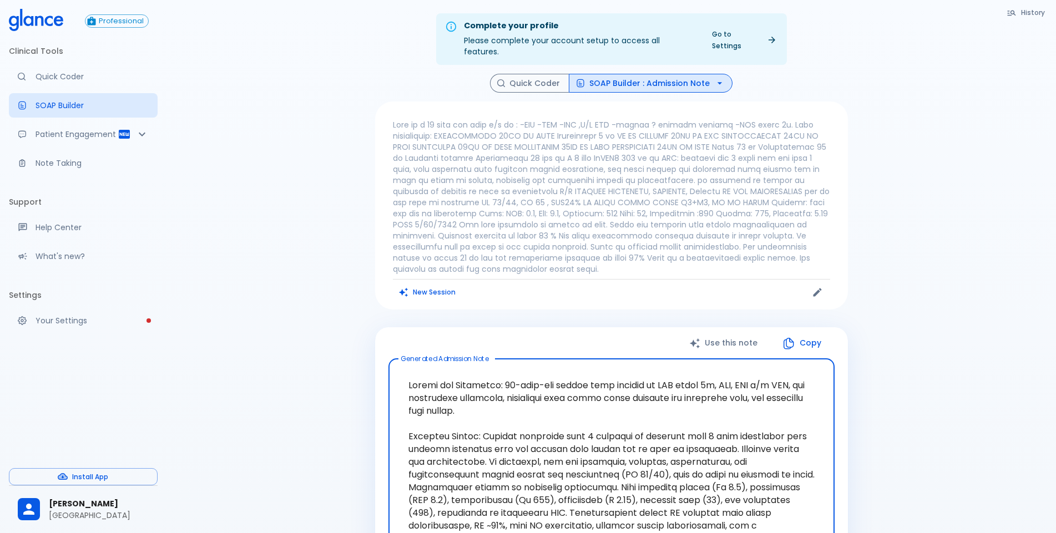
click at [514, 189] on p at bounding box center [611, 196] width 437 height 155
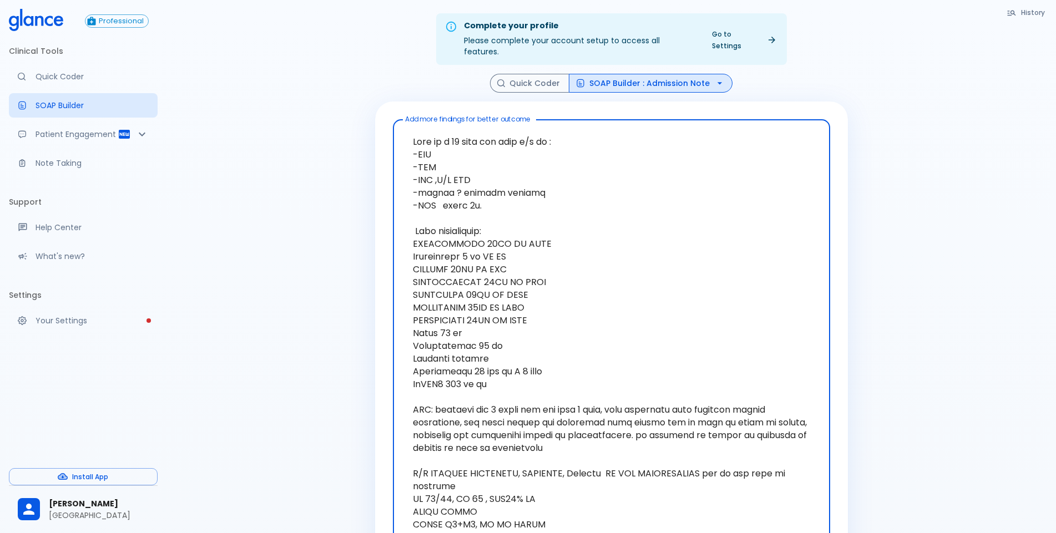
click at [603, 75] on button "SOAP Builder : Admission Note" at bounding box center [651, 83] width 164 height 19
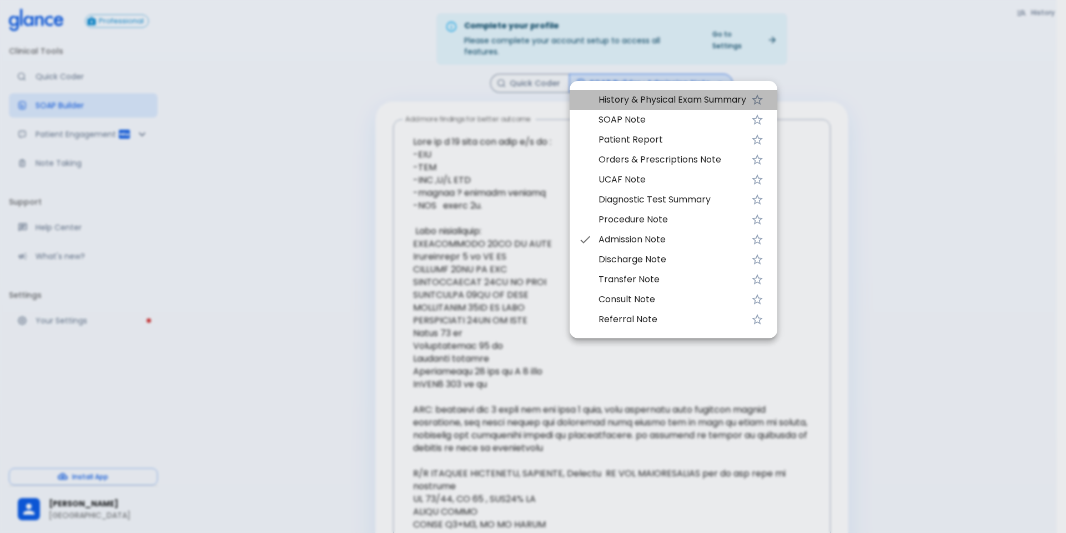
click at [629, 100] on span "History & Physical Exam Summary" at bounding box center [672, 99] width 148 height 13
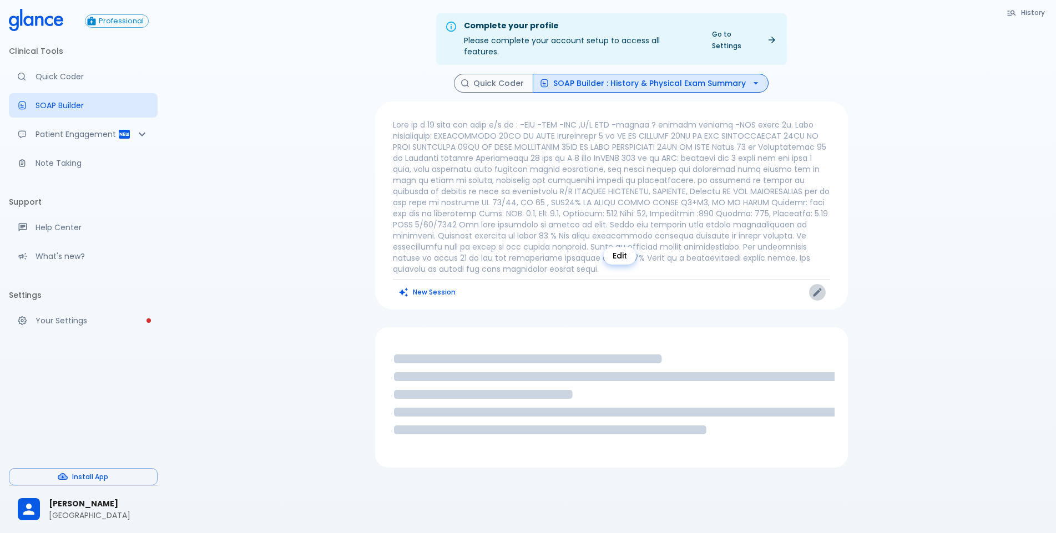
click at [812, 287] on icon "Edit" at bounding box center [817, 292] width 11 height 11
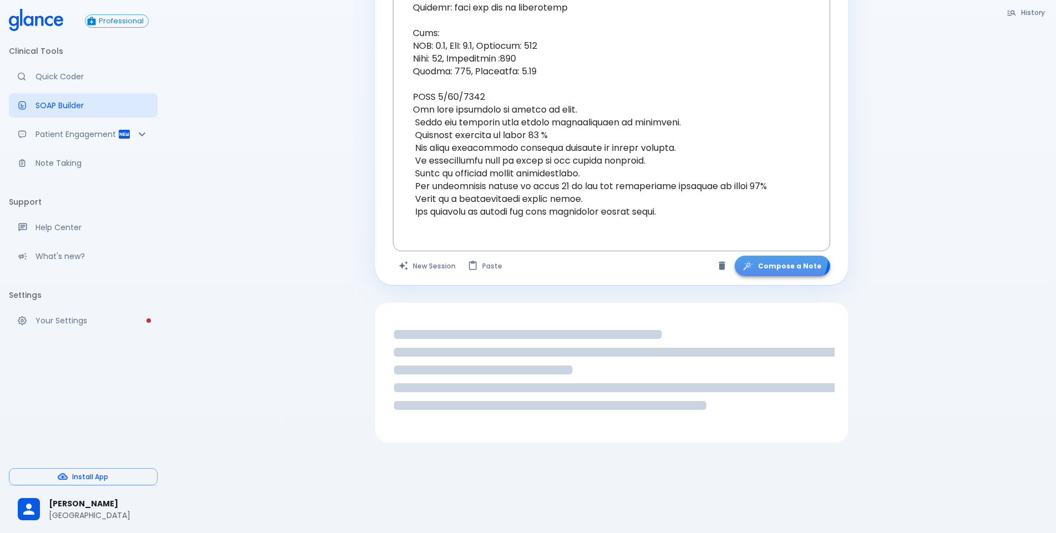
click at [785, 256] on button "Compose a Note" at bounding box center [782, 266] width 95 height 21
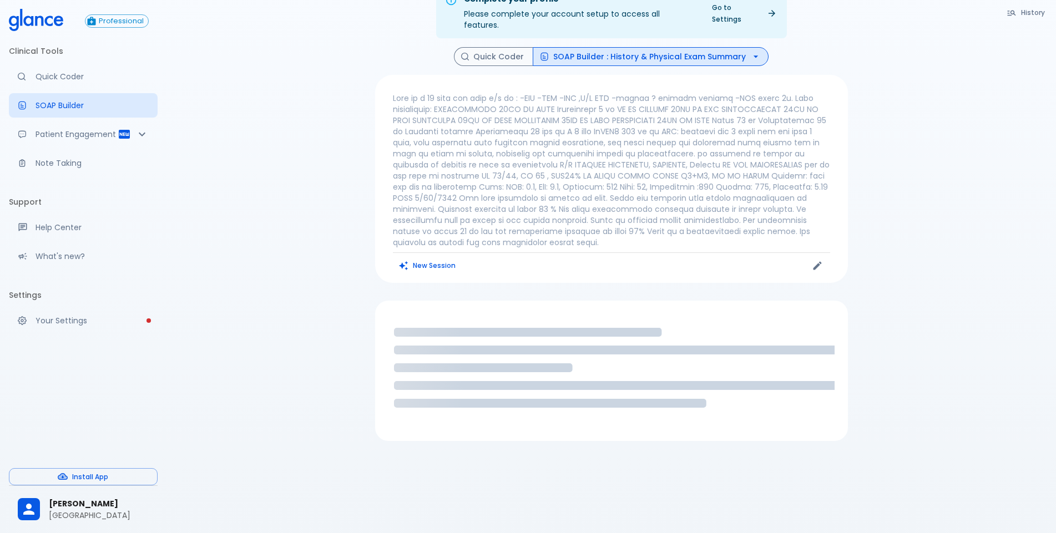
click at [662, 176] on p at bounding box center [611, 170] width 437 height 155
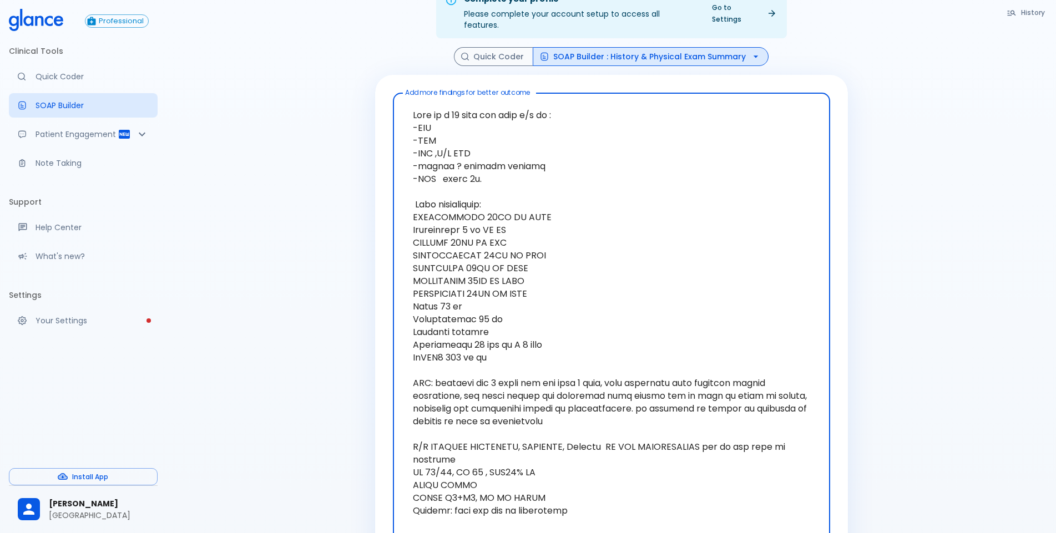
click at [659, 181] on textarea at bounding box center [612, 415] width 422 height 635
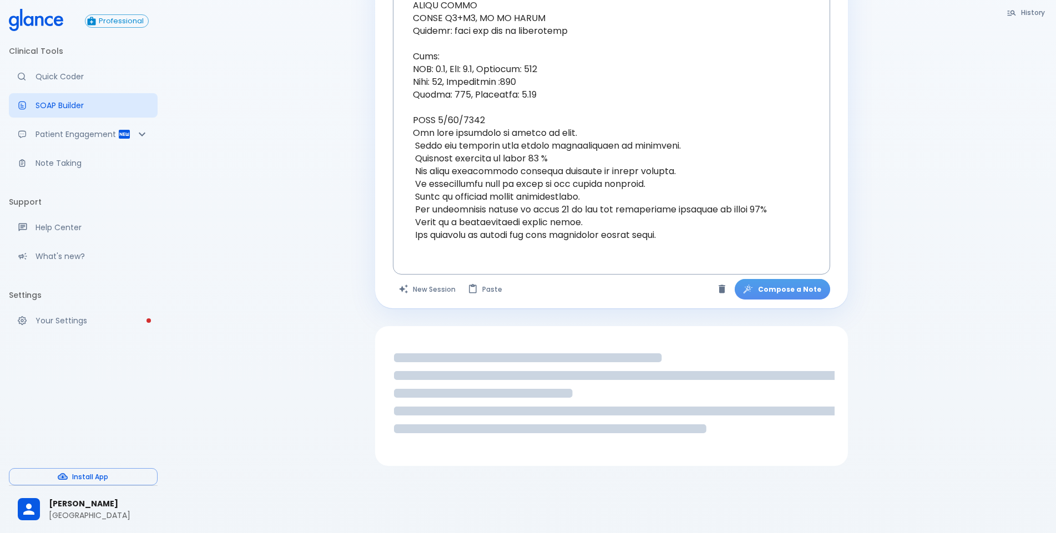
click at [791, 279] on button "Compose a Note" at bounding box center [782, 289] width 95 height 21
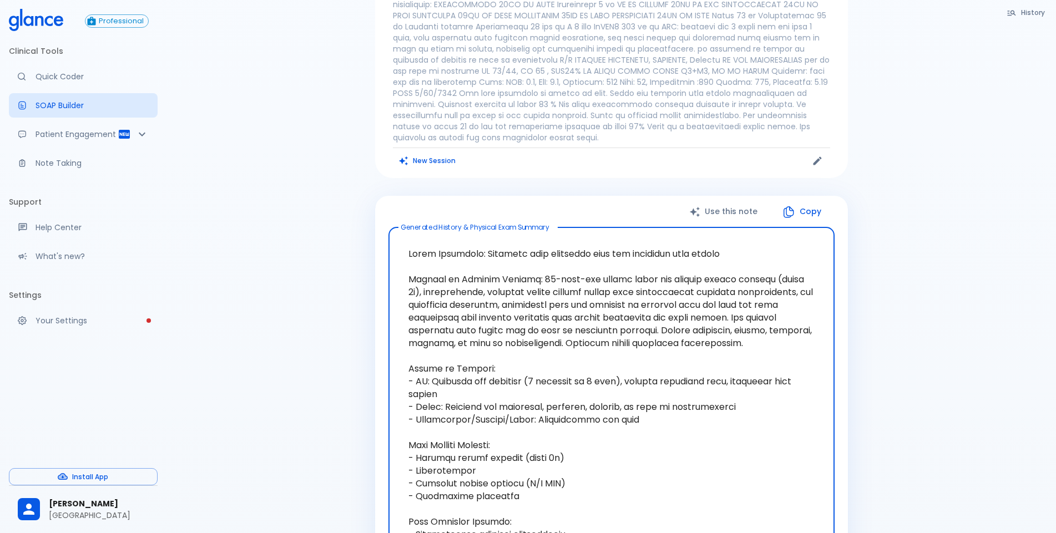
scroll to position [129, 0]
